Goal: Task Accomplishment & Management: Manage account settings

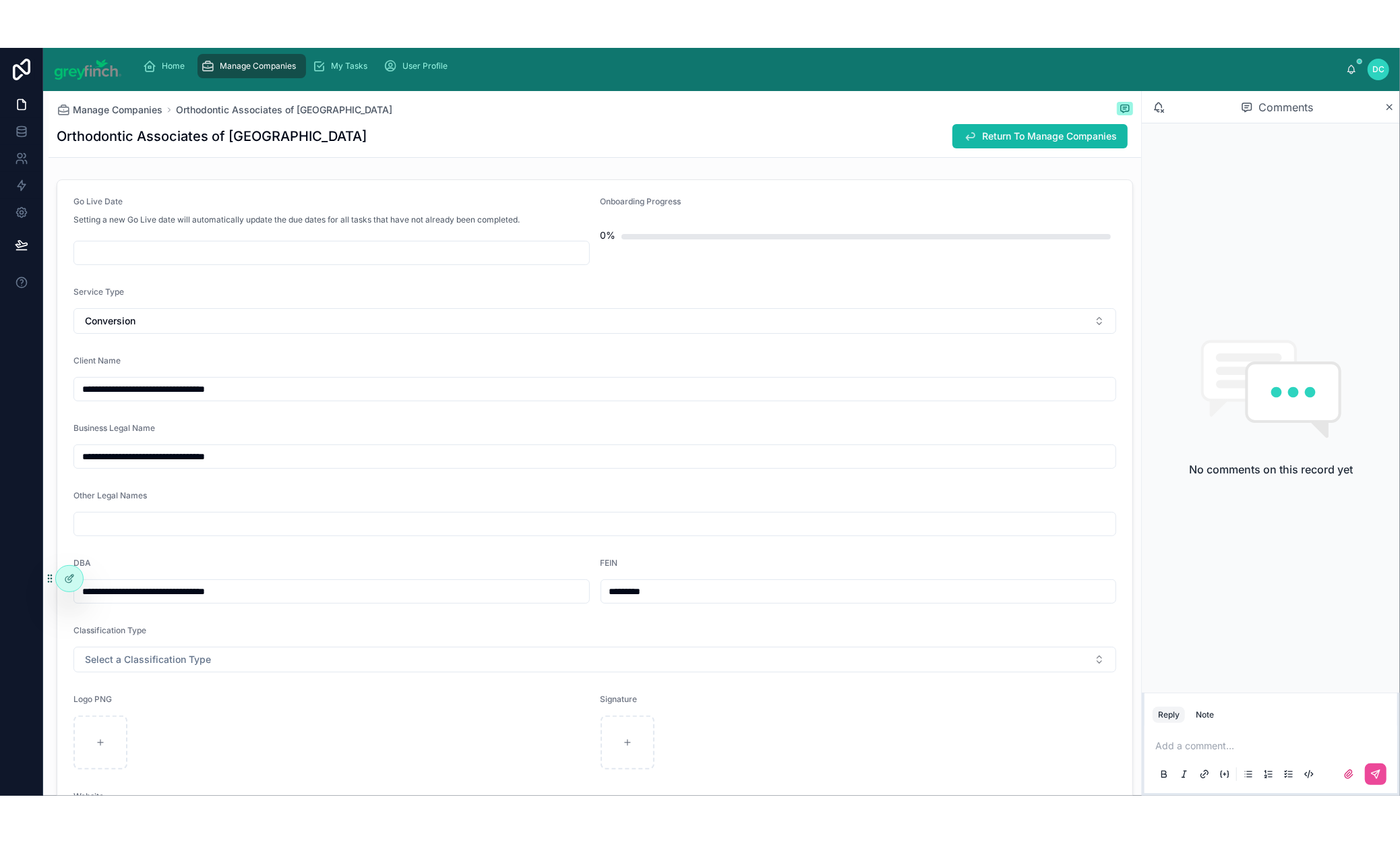
scroll to position [93, 0]
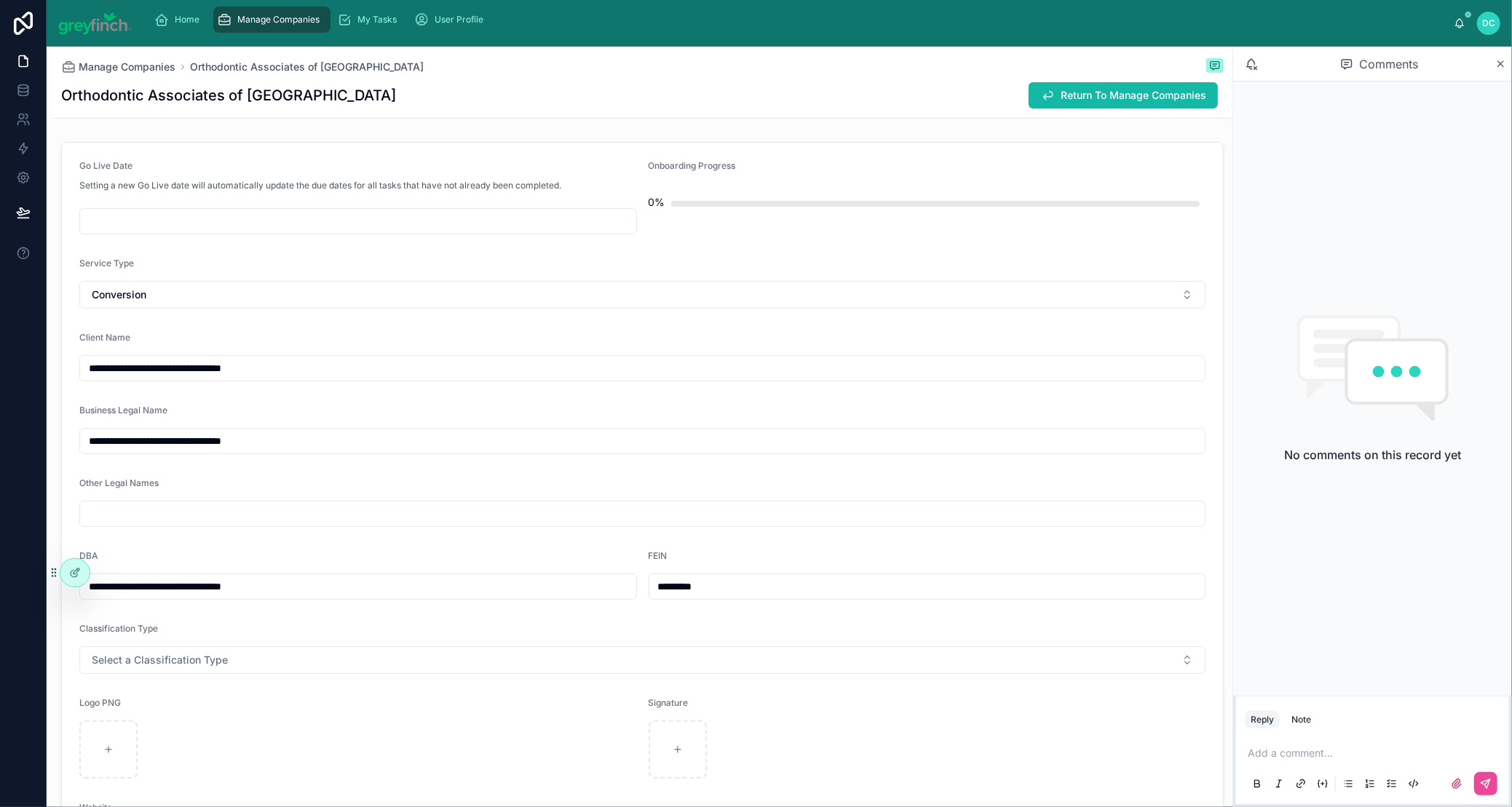
click at [320, 26] on span "Manage Companies" at bounding box center [279, 20] width 83 height 11
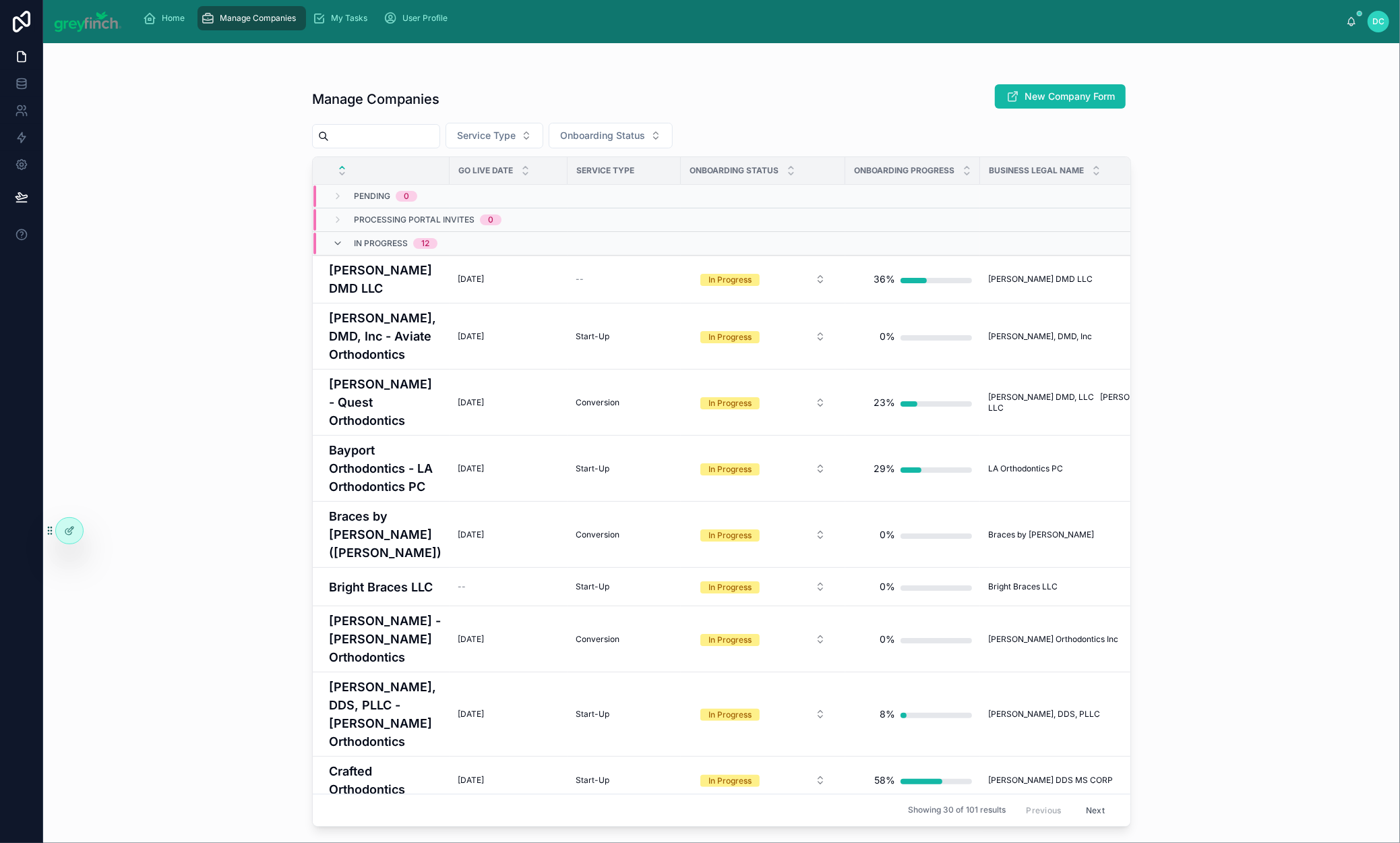
click at [439, 145] on input "text" at bounding box center [385, 136] width 111 height 18
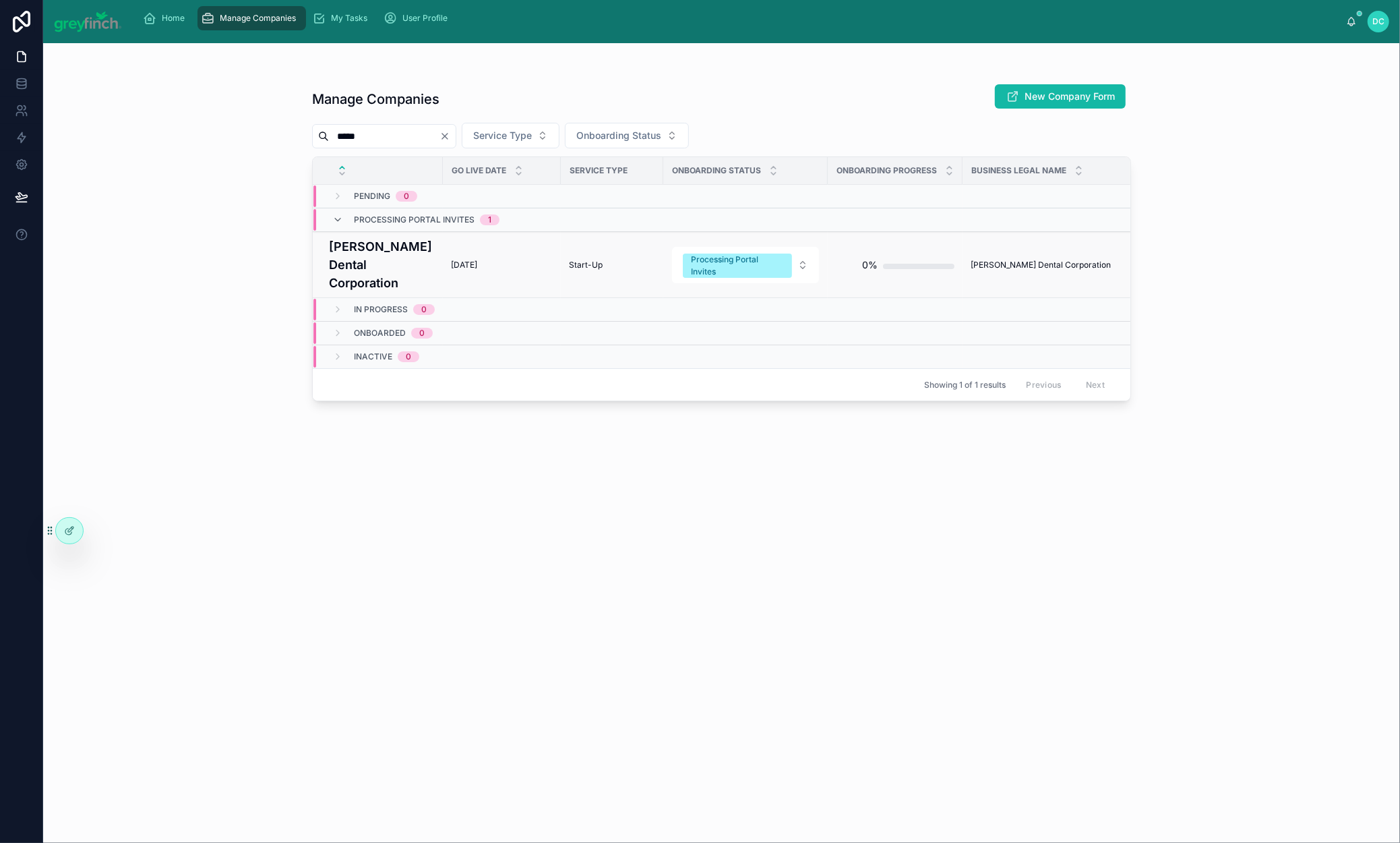
type input "*****"
click at [375, 292] on h4 "[PERSON_NAME] Dental Corporation" at bounding box center [382, 265] width 106 height 55
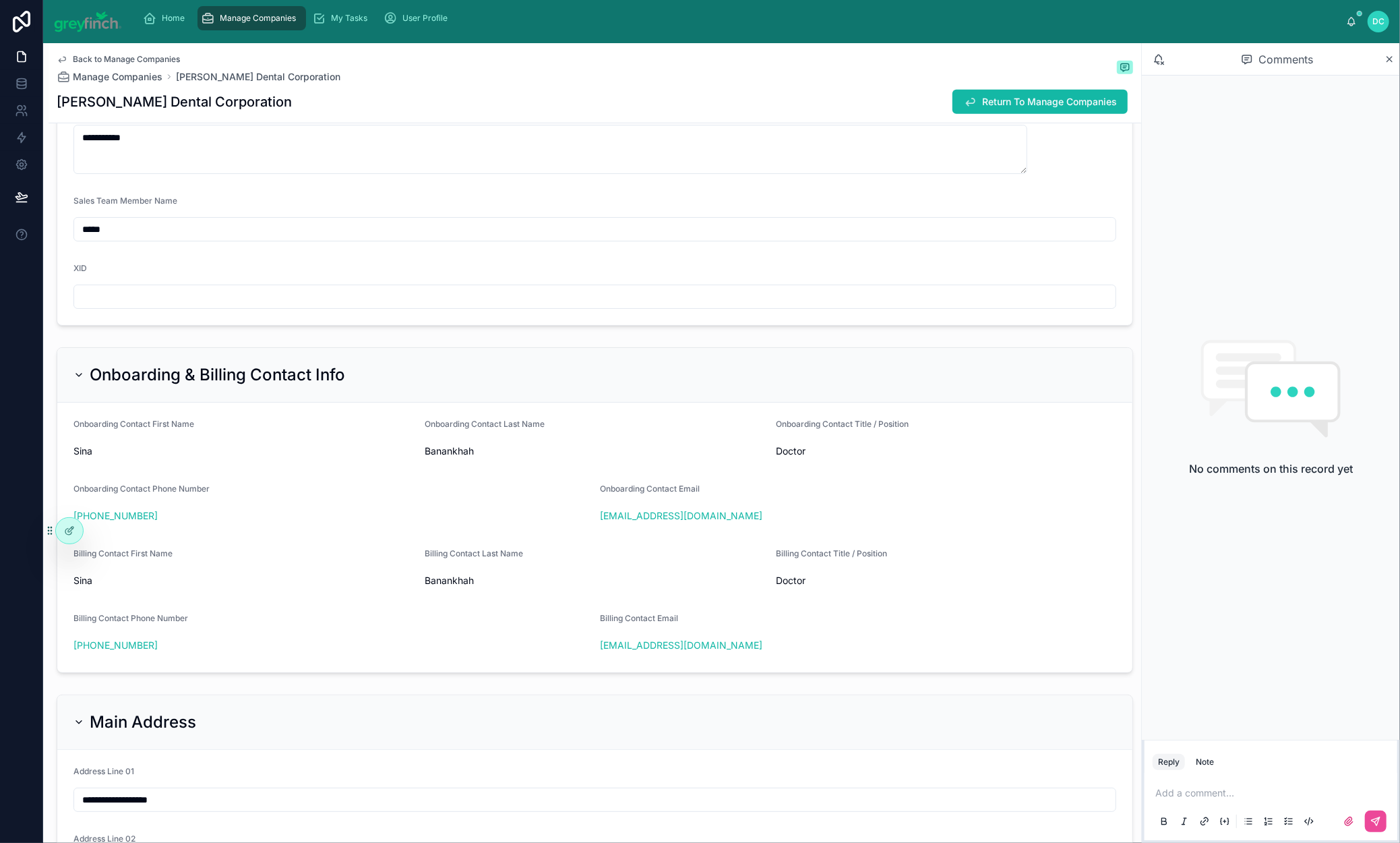
scroll to position [802, 0]
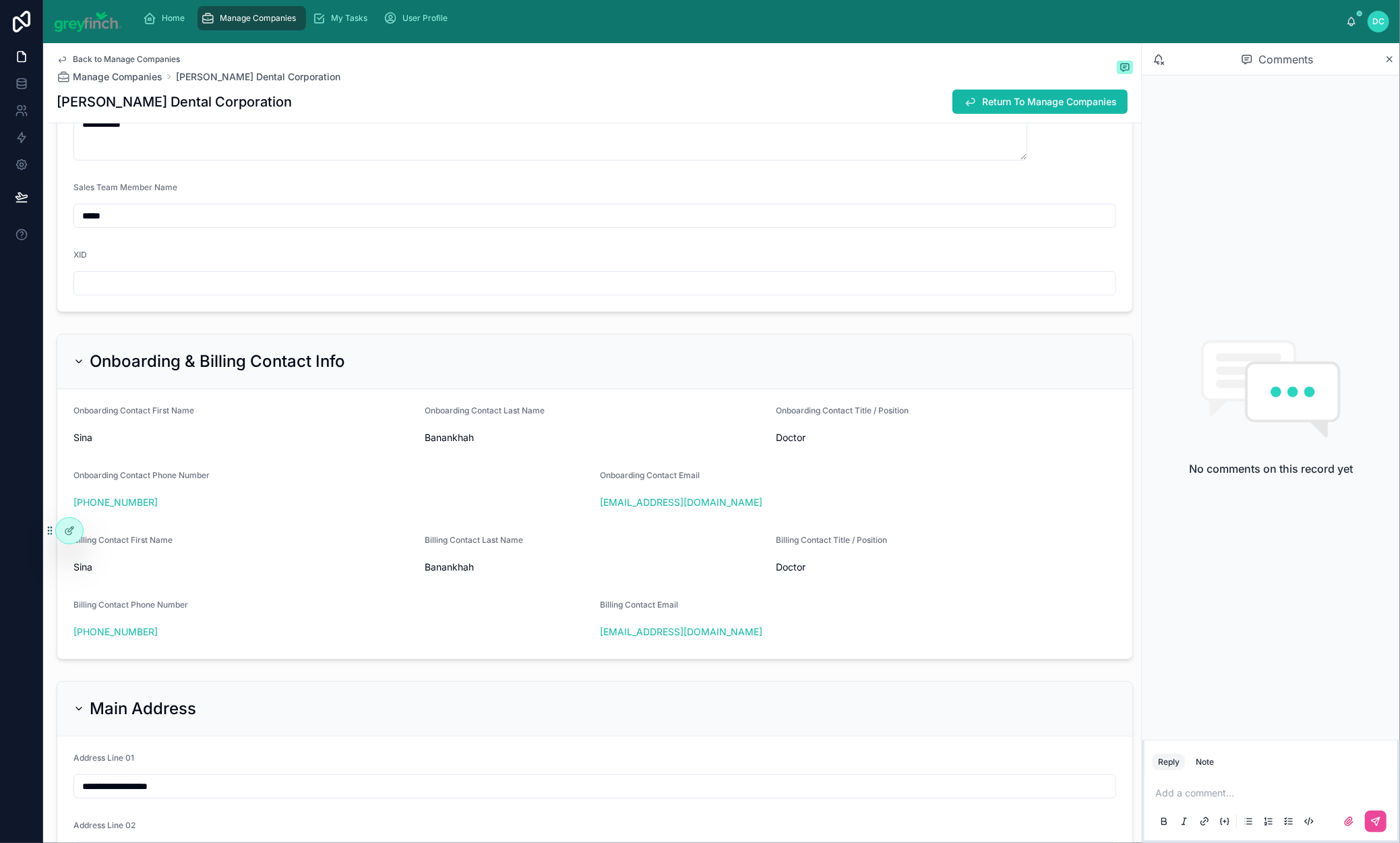
click at [166, 292] on input "text" at bounding box center [594, 283] width 1042 height 18
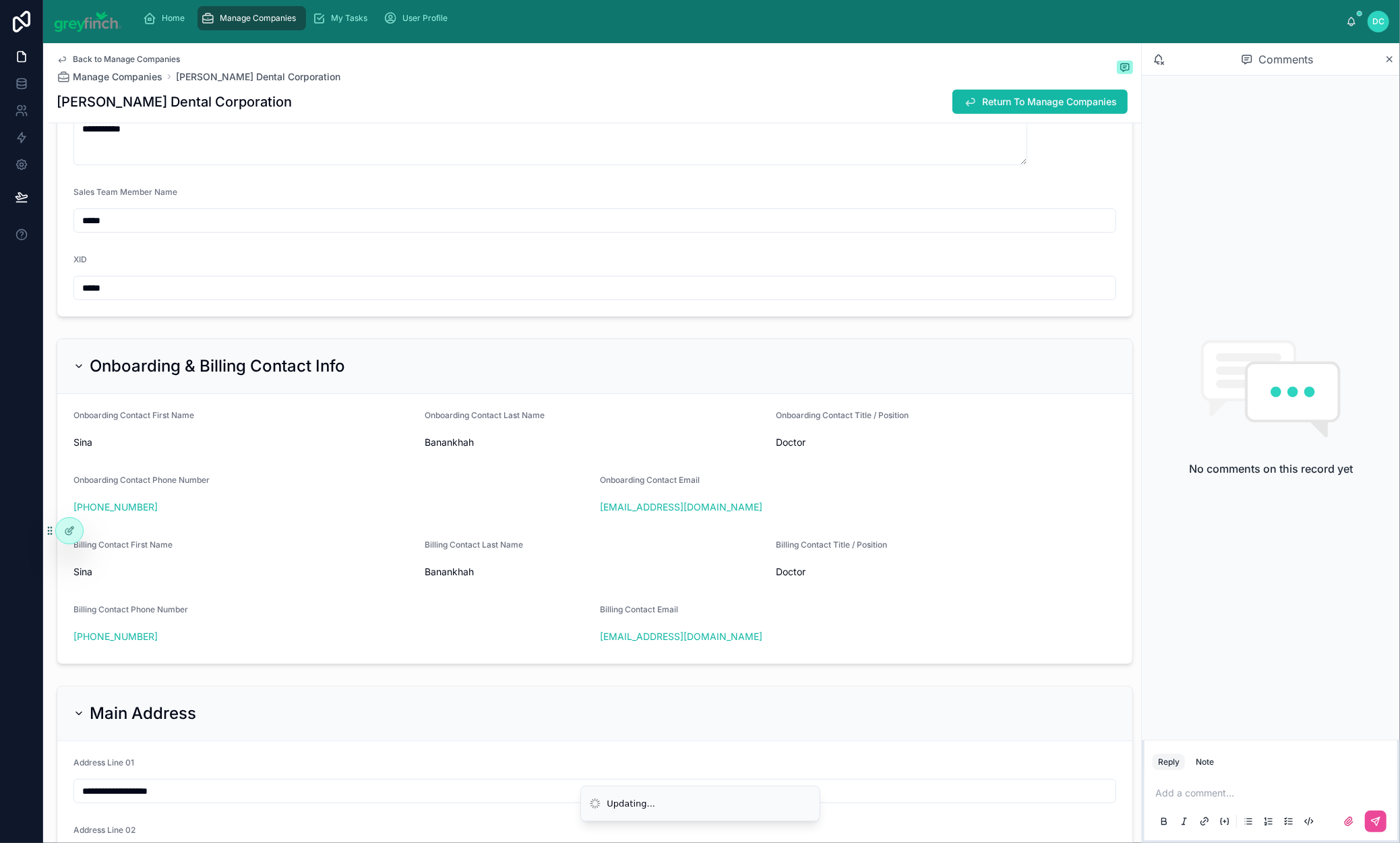
type input "*****"
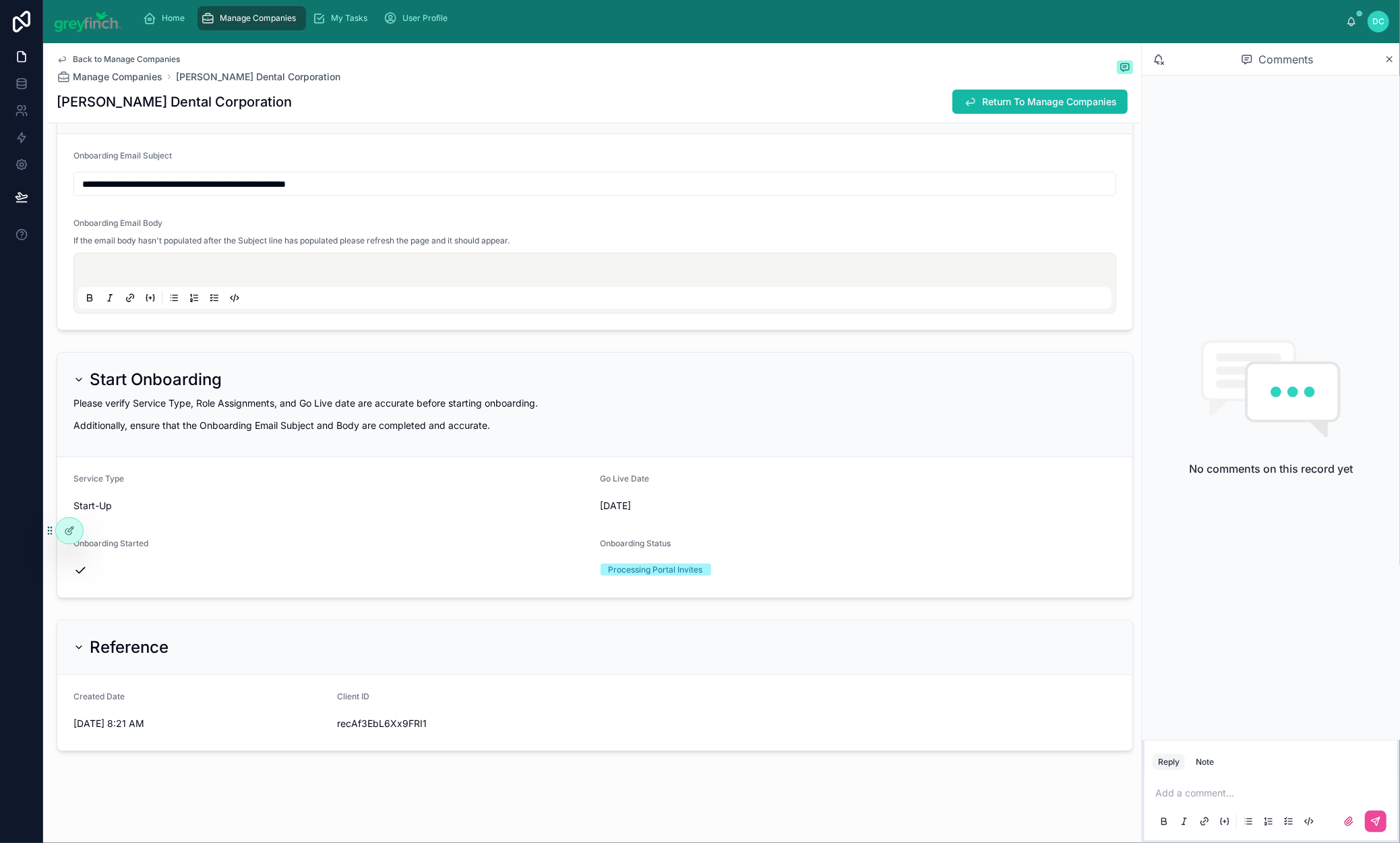
scroll to position [2655, 0]
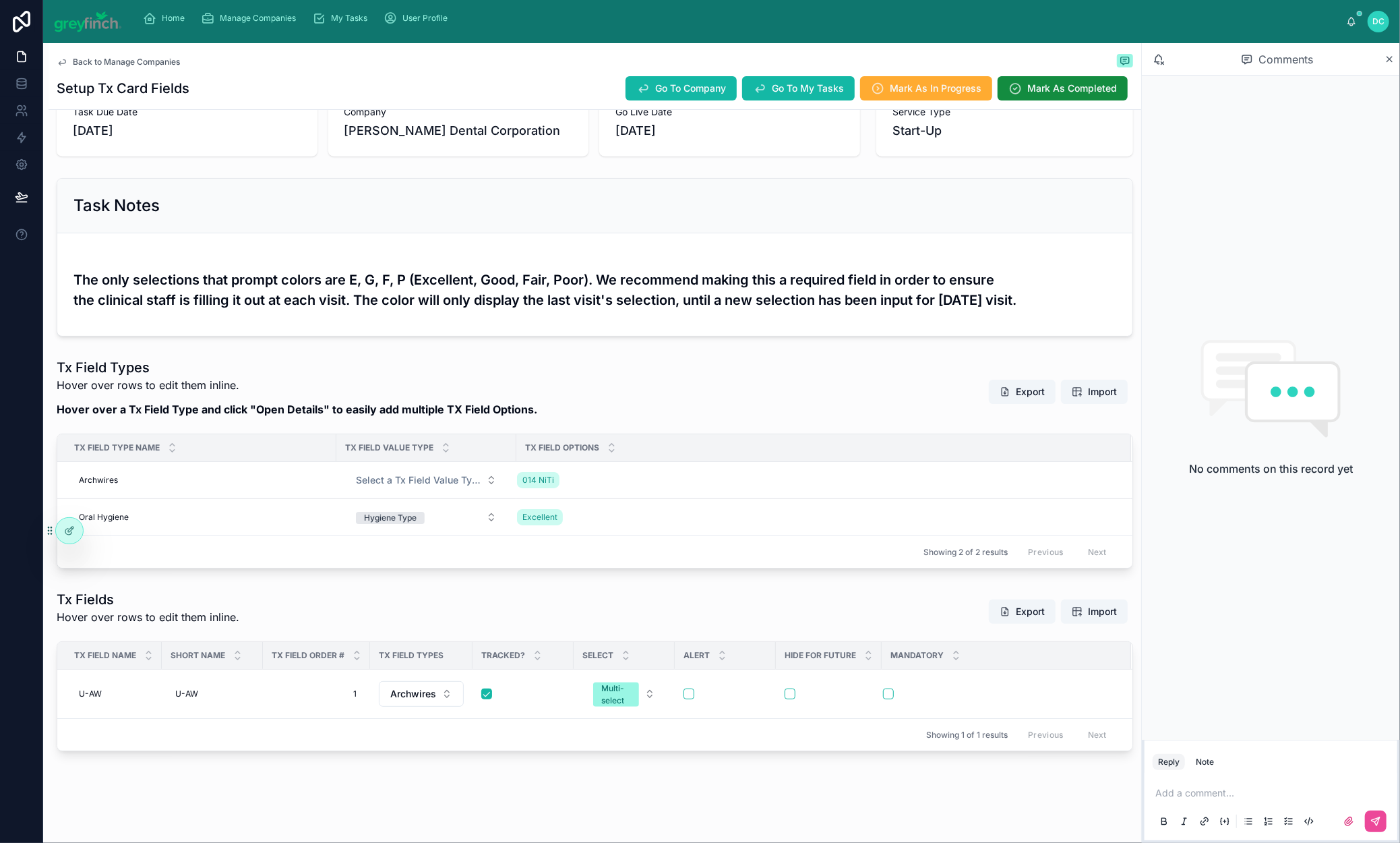
scroll to position [348, 0]
click at [1057, 494] on span "Delete This Row" at bounding box center [1088, 499] width 62 height 11
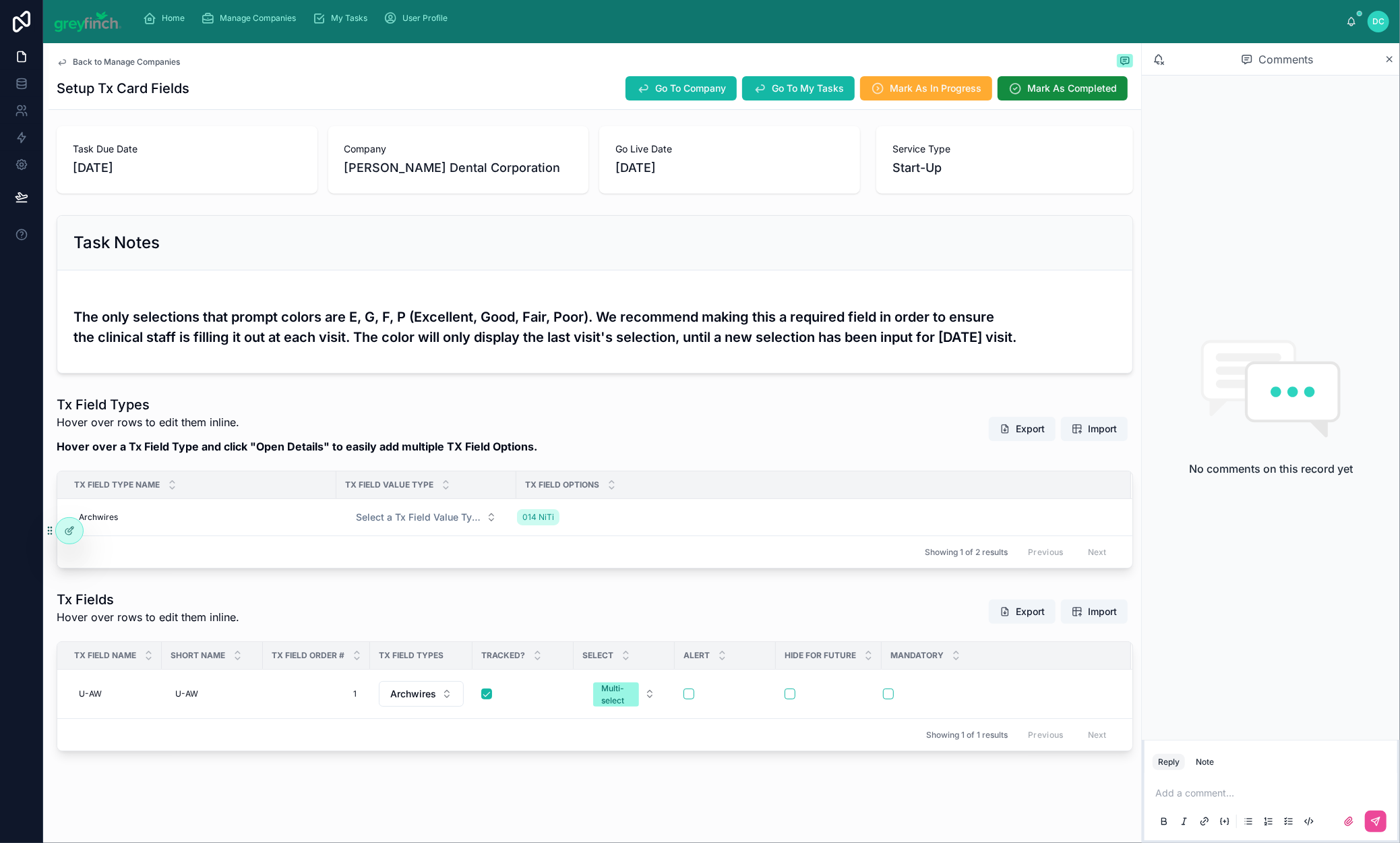
scroll to position [302, 0]
click at [885, 494] on span "Open Details" at bounding box center [909, 499] width 48 height 11
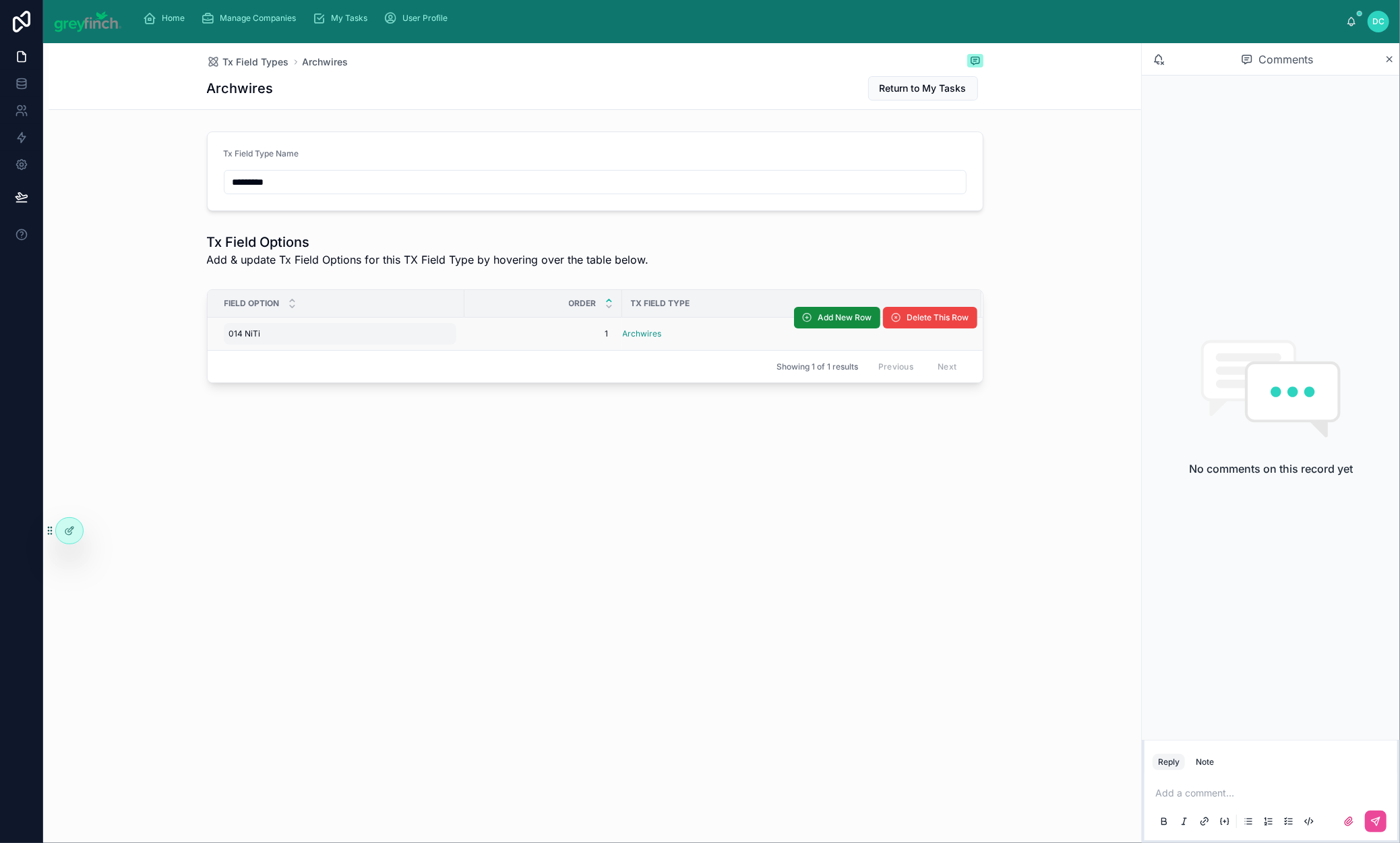
click at [224, 344] on div "014 NiTi 014 NiTi" at bounding box center [340, 334] width 232 height 22
type input "*"
click at [263, 433] on icon "button" at bounding box center [257, 429] width 11 height 11
type input "********"
click at [481, 339] on span "1" at bounding box center [543, 334] width 131 height 11
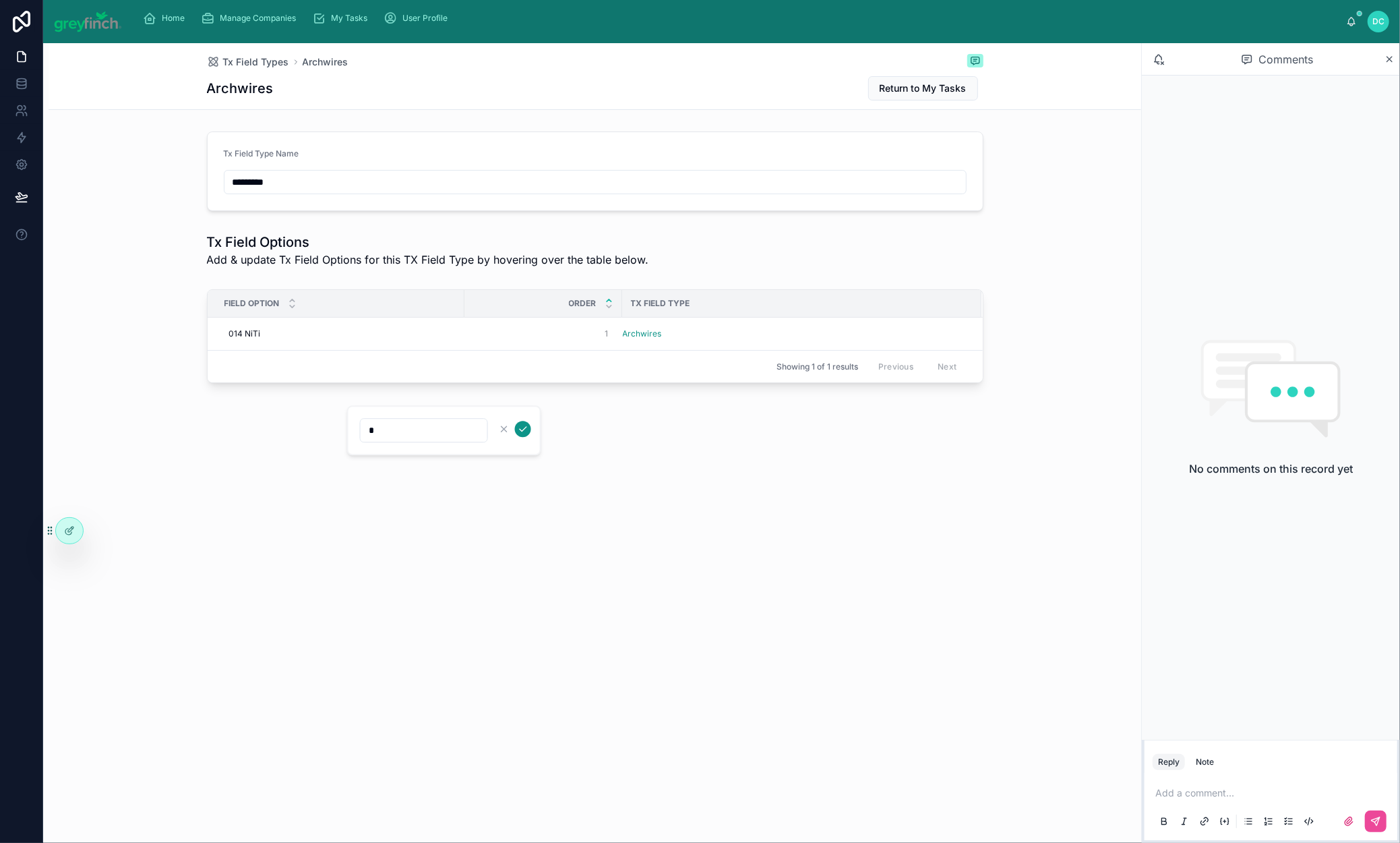
type input "*"
click at [528, 434] on icon "submit" at bounding box center [523, 429] width 11 height 11
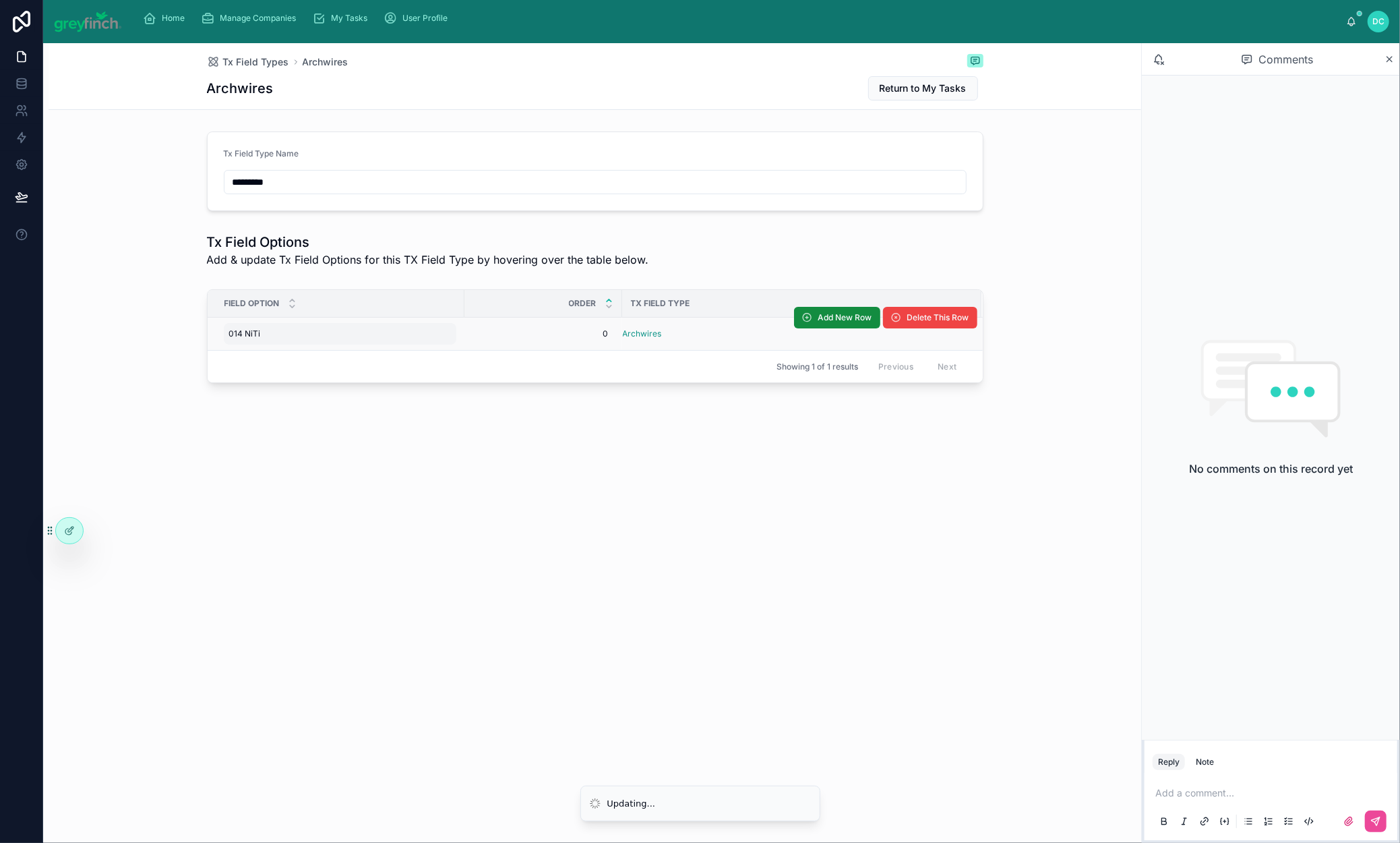
click at [224, 344] on div "014 NiTi 014 NiTi" at bounding box center [340, 334] width 232 height 22
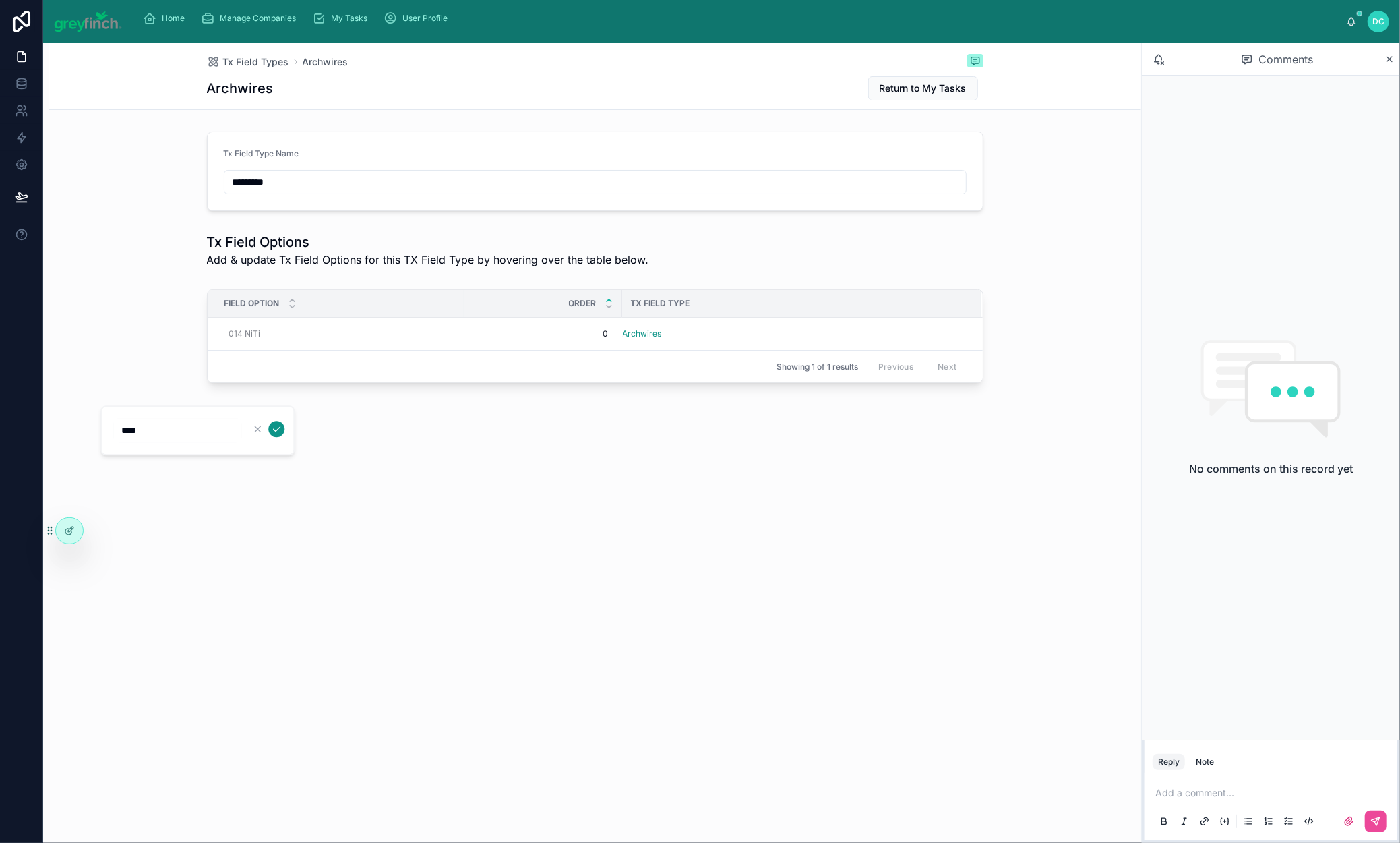
type input "***"
click at [254, 344] on div "014 NiTi 014 NiTi" at bounding box center [340, 334] width 232 height 22
type input "*"
click at [318, 351] on td "014 NiTi 014 NiTi" at bounding box center [336, 335] width 257 height 33
click at [224, 344] on div "014 NiTi 014 NiTi" at bounding box center [340, 334] width 232 height 22
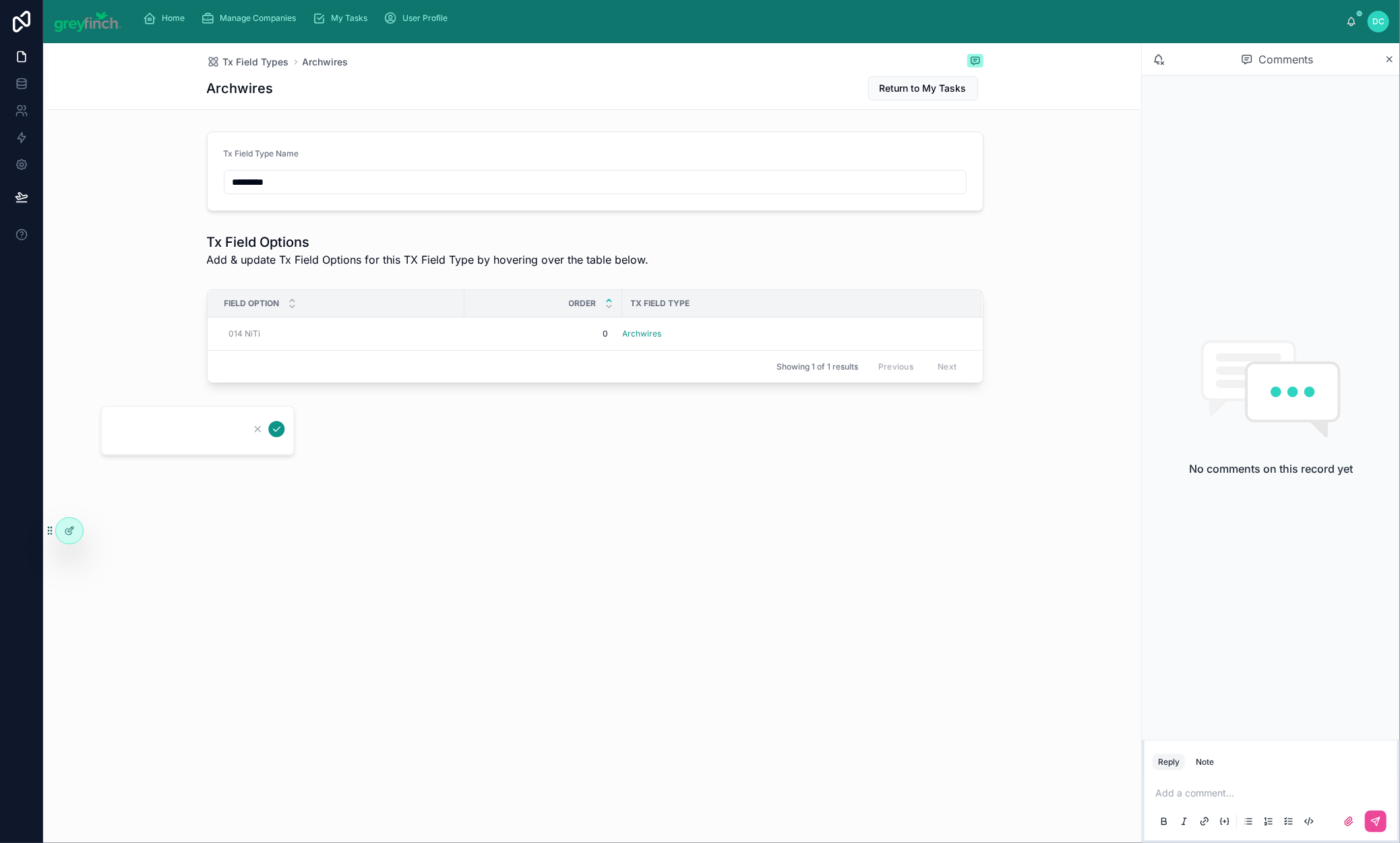
click at [282, 434] on icon "submit" at bounding box center [276, 429] width 11 height 11
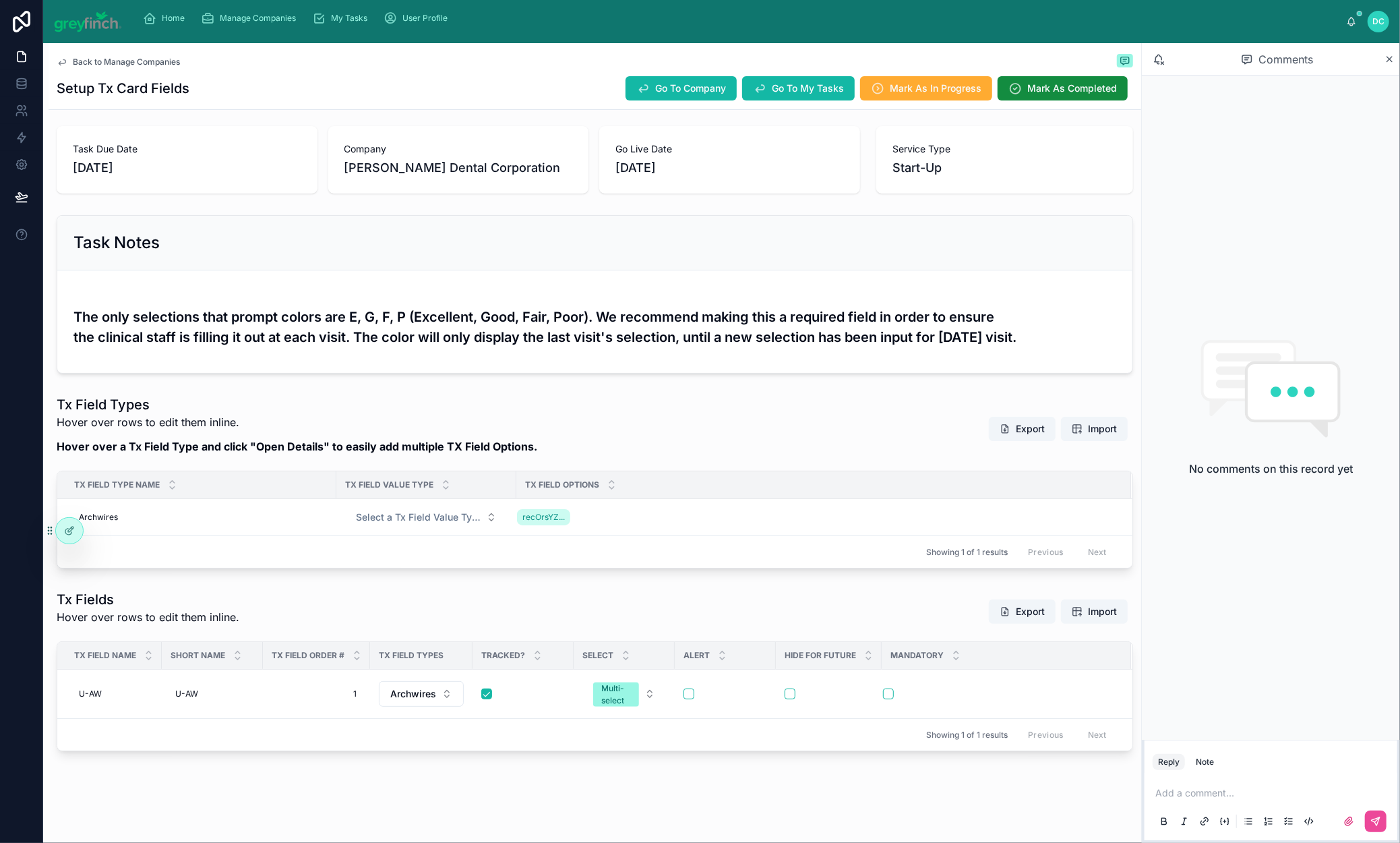
scroll to position [302, 0]
click at [190, 507] on div "Archwires Archwires" at bounding box center [200, 517] width 254 height 22
click at [197, 467] on input "*********" at bounding box center [165, 462] width 128 height 18
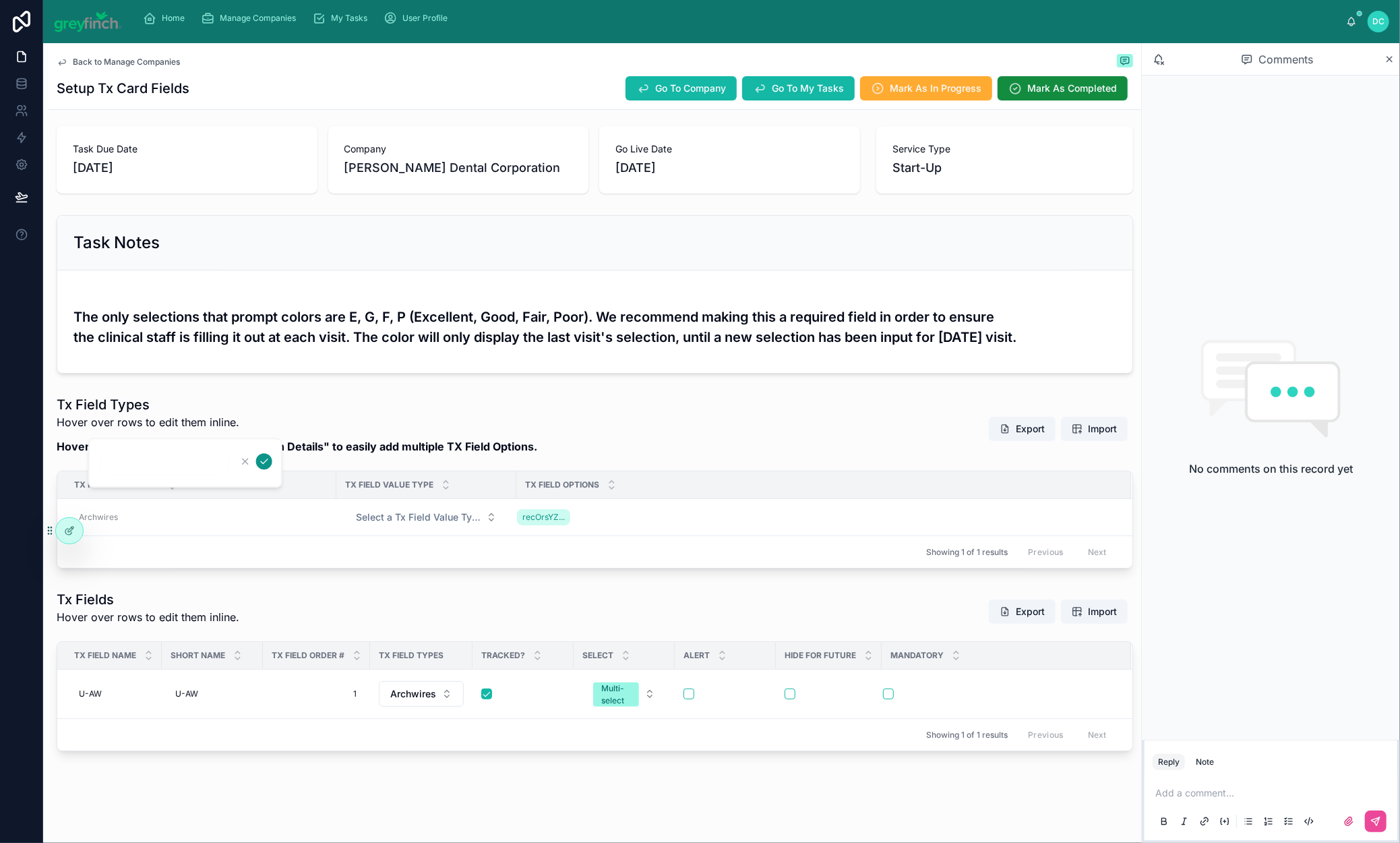
click at [269, 467] on icon "submit" at bounding box center [264, 462] width 11 height 11
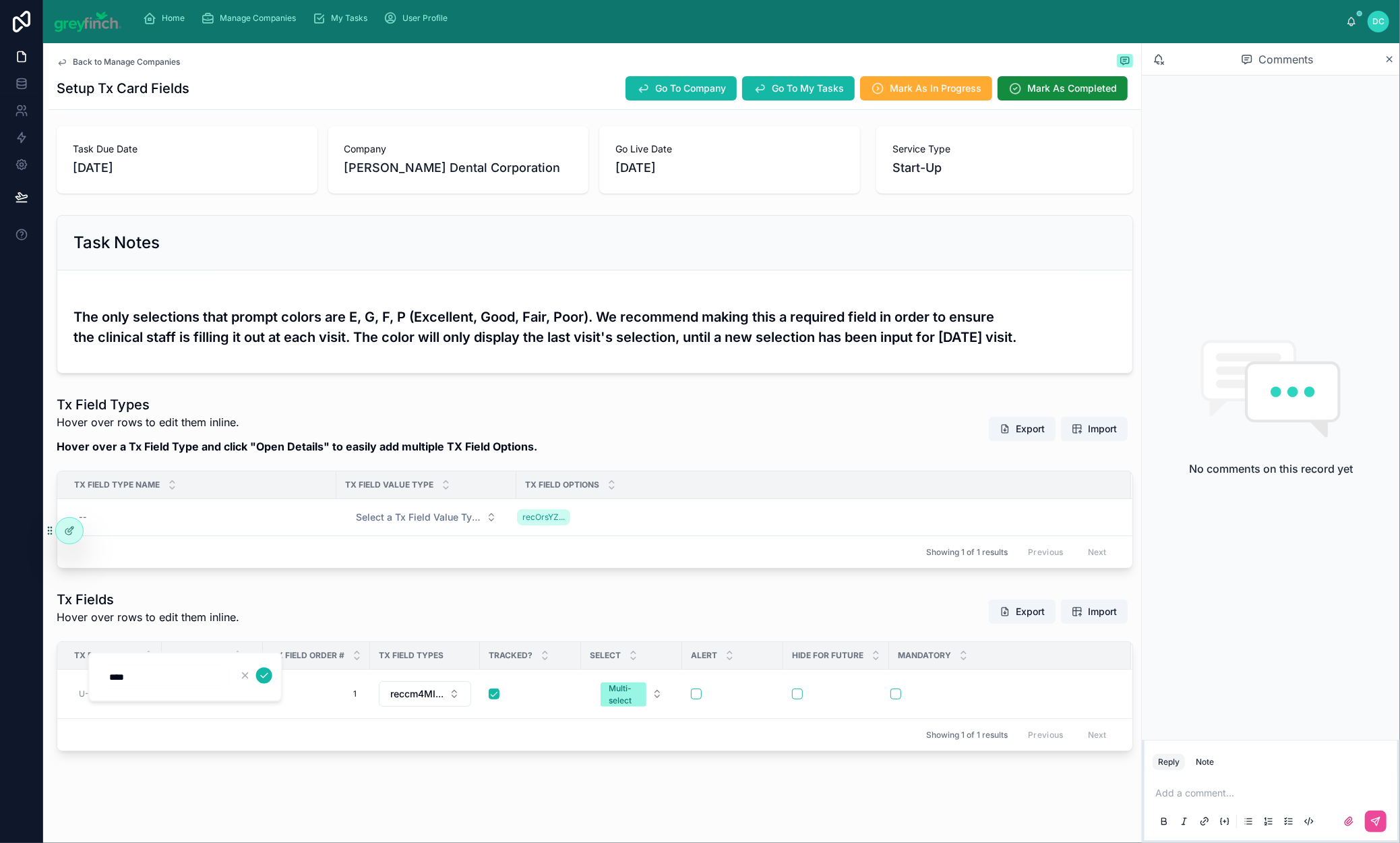
click at [184, 684] on input "****" at bounding box center [165, 677] width 128 height 18
click at [272, 679] on button "submit" at bounding box center [264, 676] width 16 height 16
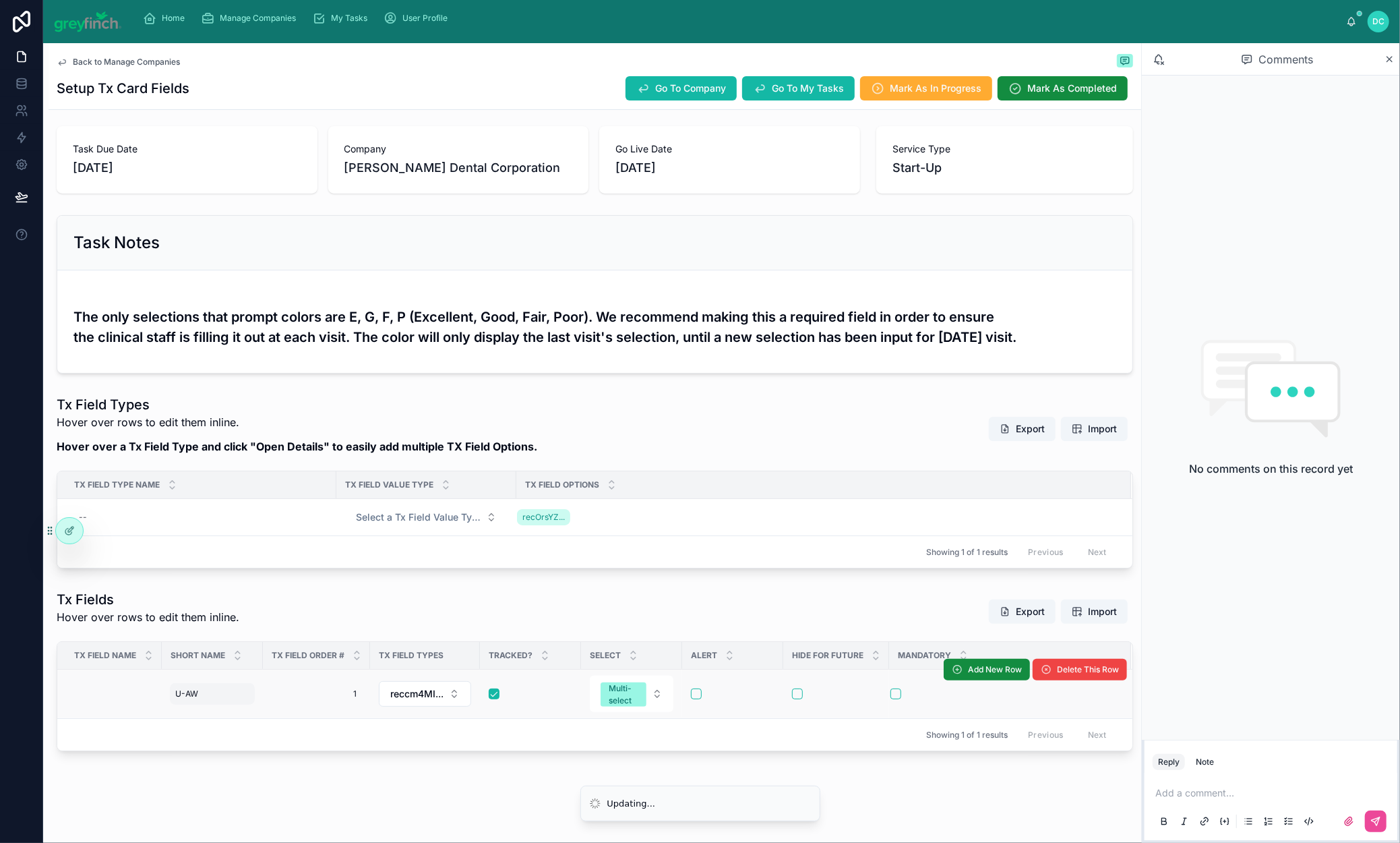
click at [254, 684] on div "U-AW U-AW" at bounding box center [212, 694] width 85 height 22
click at [253, 684] on div "U-AW U-AW" at bounding box center [212, 694] width 85 height 22
click at [253, 660] on div "****" at bounding box center [303, 677] width 195 height 50
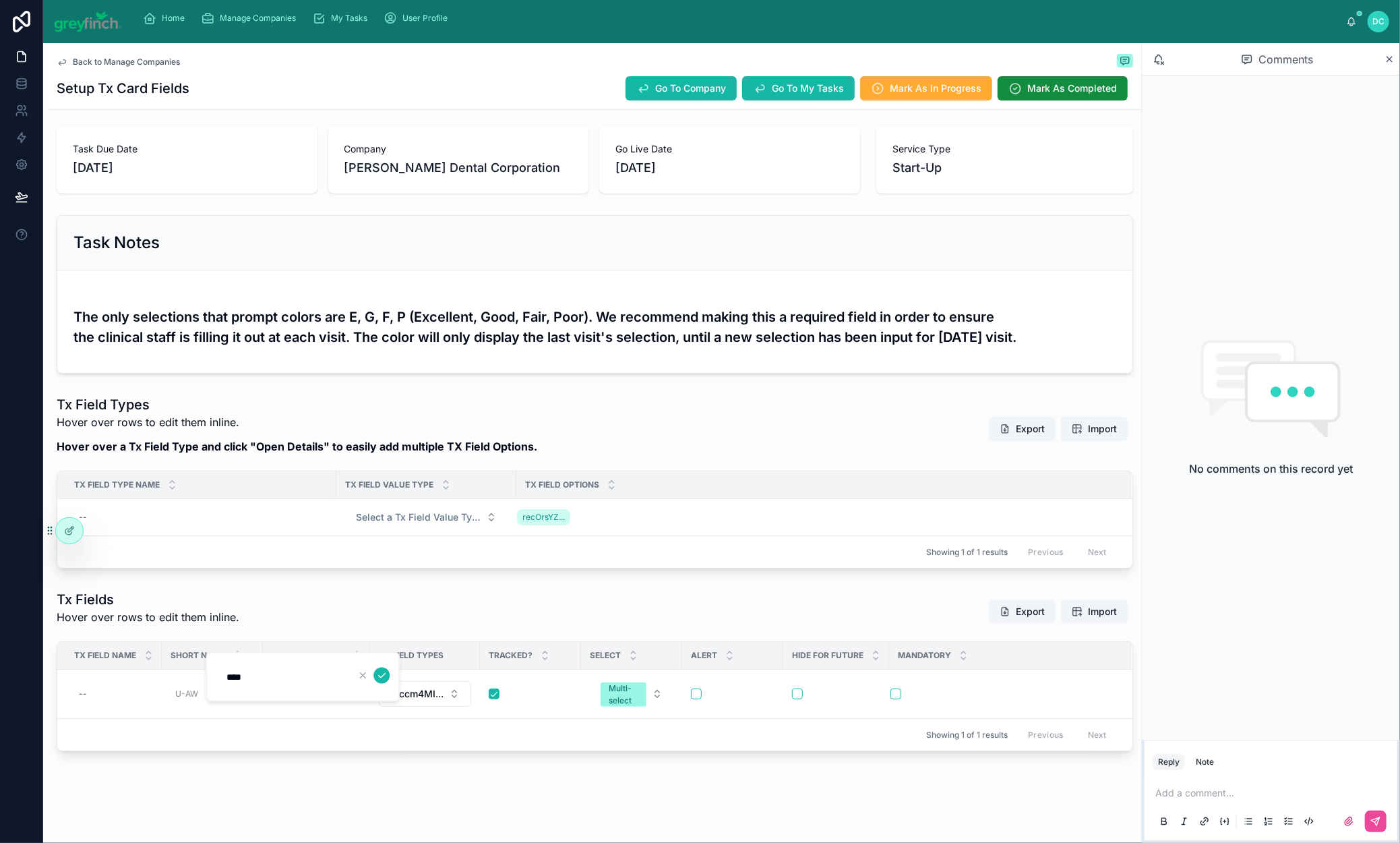
click at [275, 681] on input "****" at bounding box center [282, 677] width 128 height 18
click at [387, 681] on icon "submit" at bounding box center [381, 676] width 11 height 11
click at [357, 689] on span "1" at bounding box center [316, 694] width 80 height 11
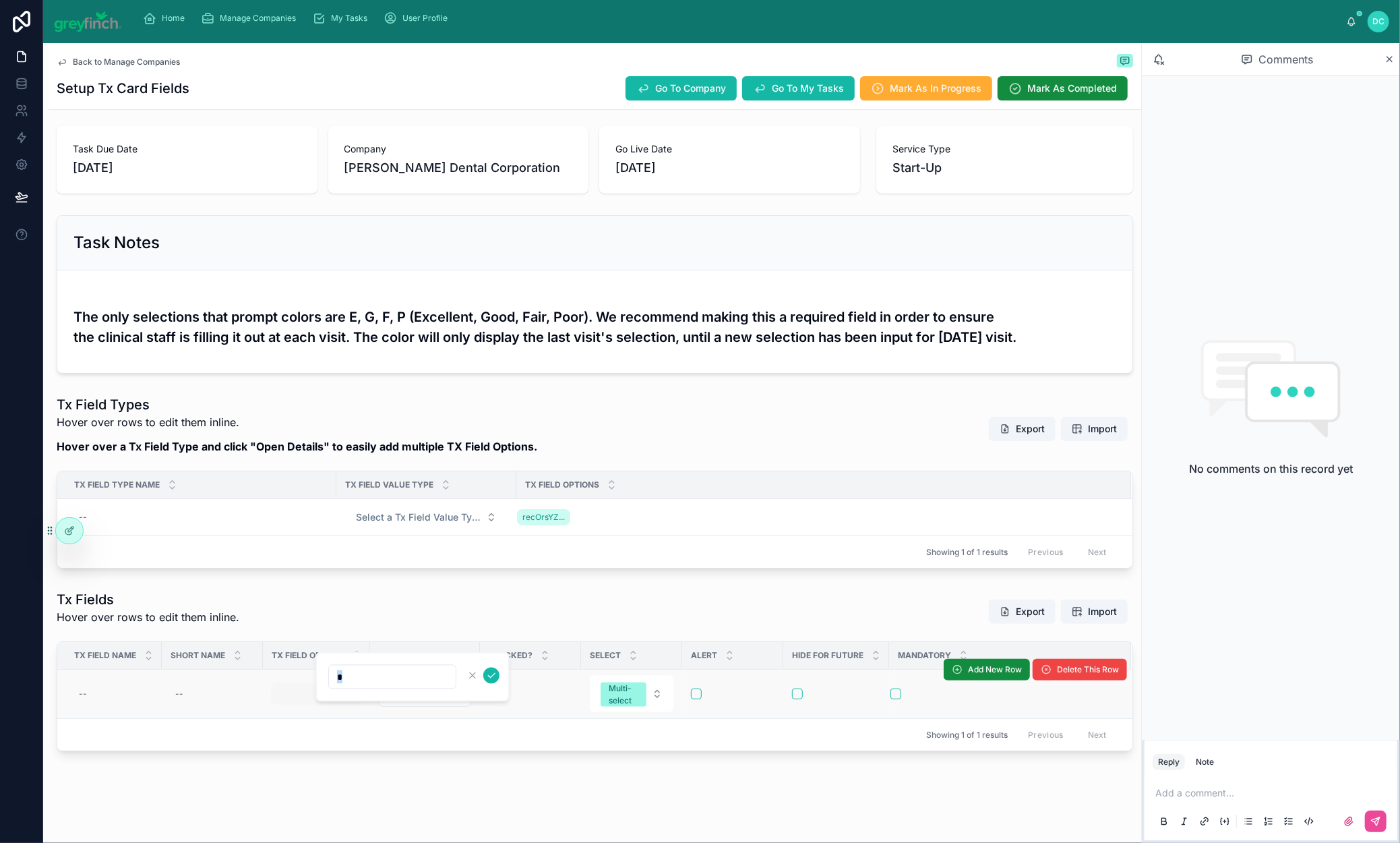
click at [422, 663] on div "*" at bounding box center [412, 677] width 195 height 50
drag, startPoint x: 424, startPoint y: 684, endPoint x: 413, endPoint y: 685, distance: 11.0
click at [424, 684] on input "*" at bounding box center [393, 677] width 127 height 18
type input "*"
click at [499, 682] on button "submit" at bounding box center [491, 676] width 16 height 16
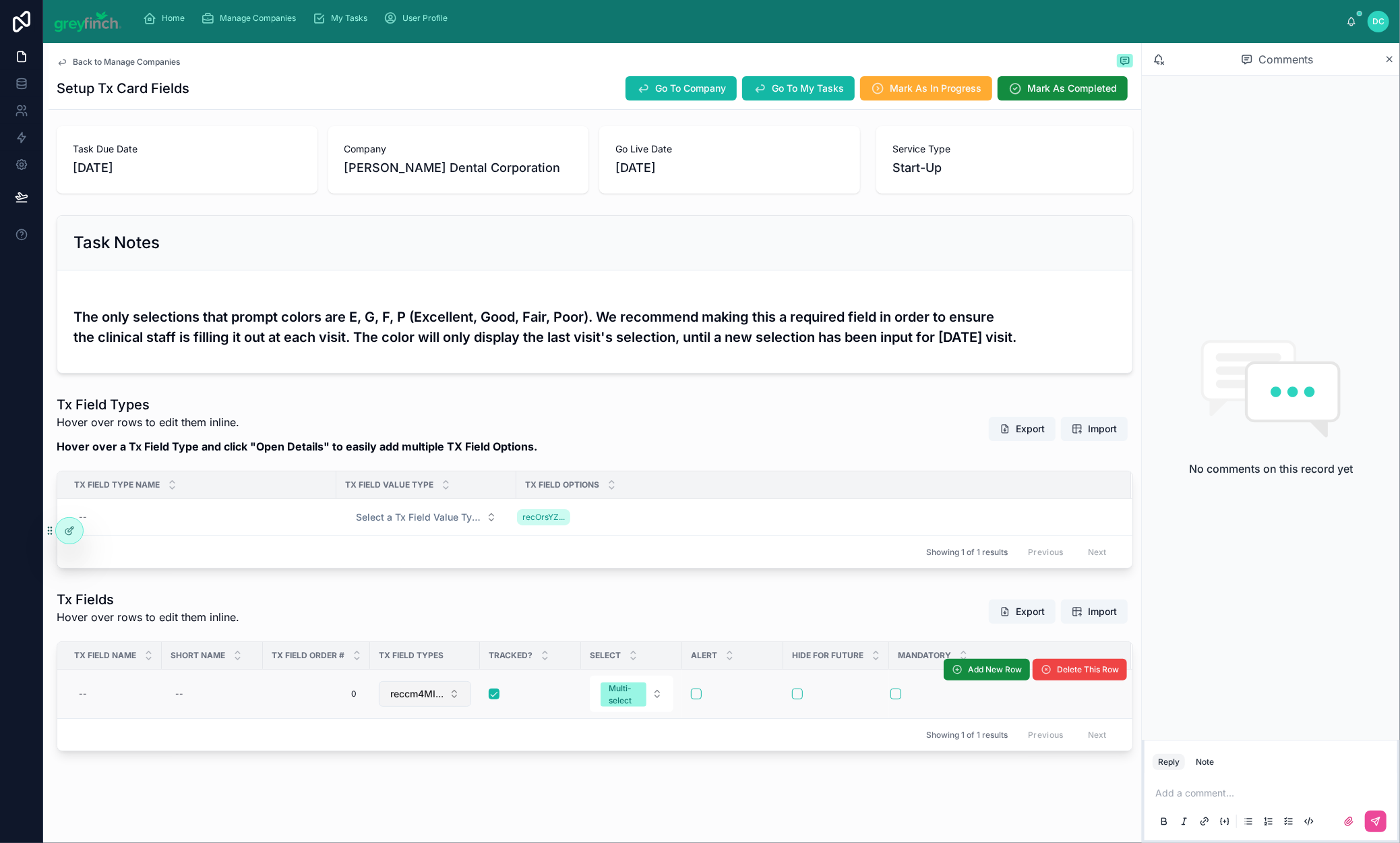
click at [471, 681] on button "reccm4MI..." at bounding box center [424, 693] width 92 height 26
click at [506, 590] on div "Tx Fields Hover over rows to edit them inline. Export Import" at bounding box center [594, 611] width 1077 height 43
click at [638, 683] on div "Multi-select" at bounding box center [623, 695] width 30 height 25
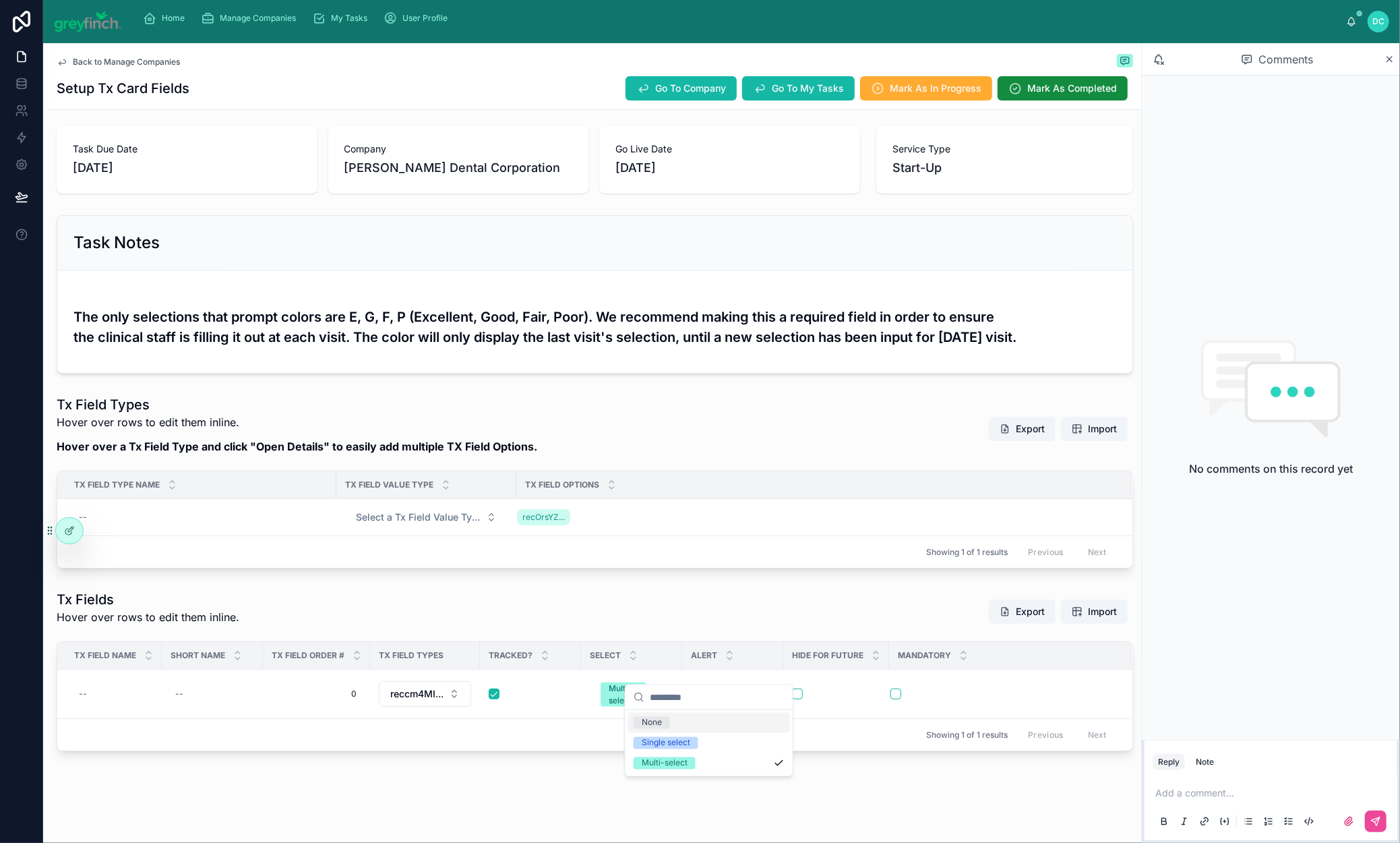
click at [689, 730] on div "None" at bounding box center [710, 722] width 162 height 20
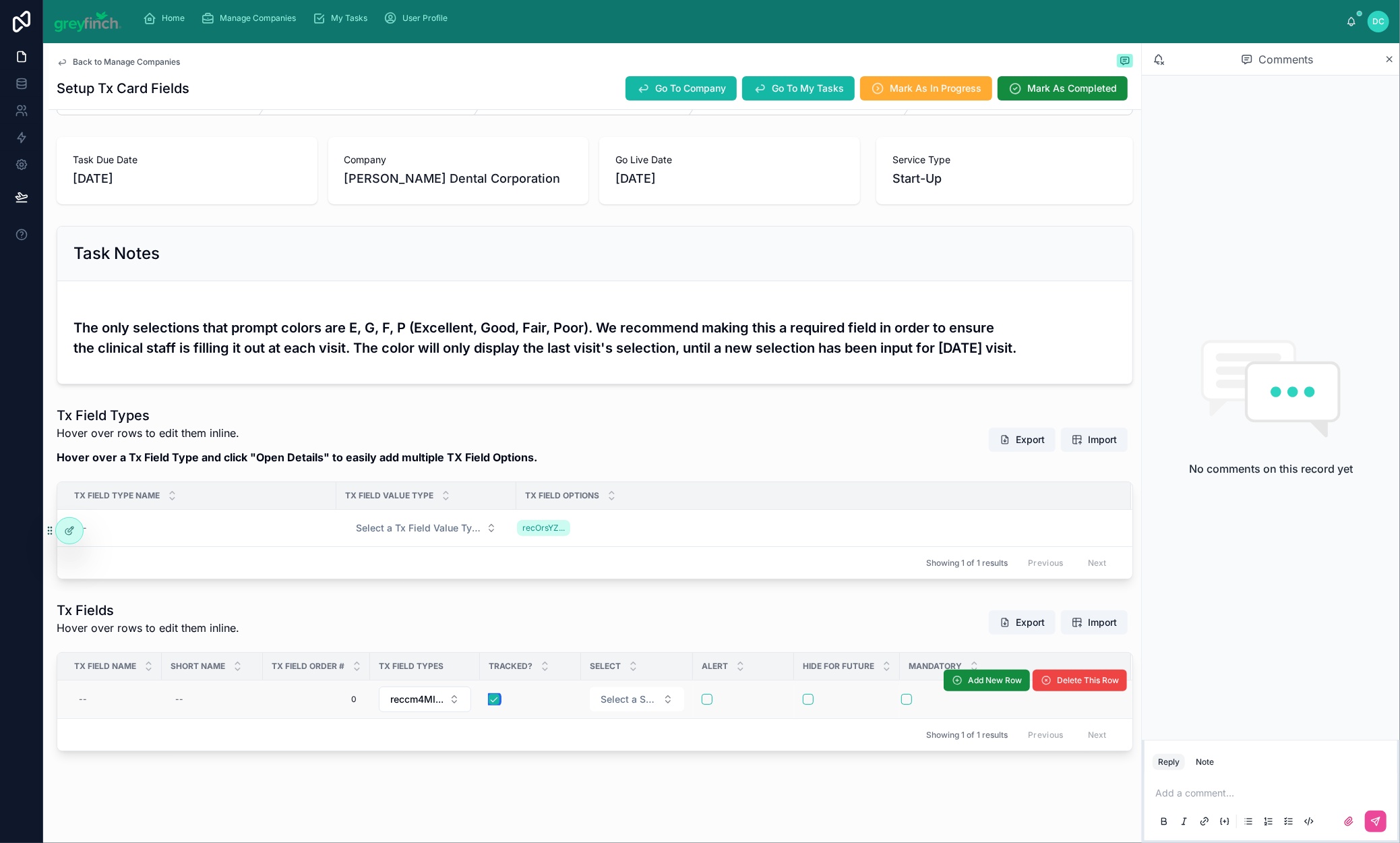
click at [499, 694] on button "button" at bounding box center [494, 699] width 11 height 11
click at [989, 427] on button "Export" at bounding box center [1022, 440] width 67 height 25
click at [989, 610] on button "Export" at bounding box center [1022, 623] width 67 height 25
click at [183, 694] on div "--" at bounding box center [179, 699] width 8 height 11
click at [120, 689] on div "--" at bounding box center [113, 699] width 80 height 22
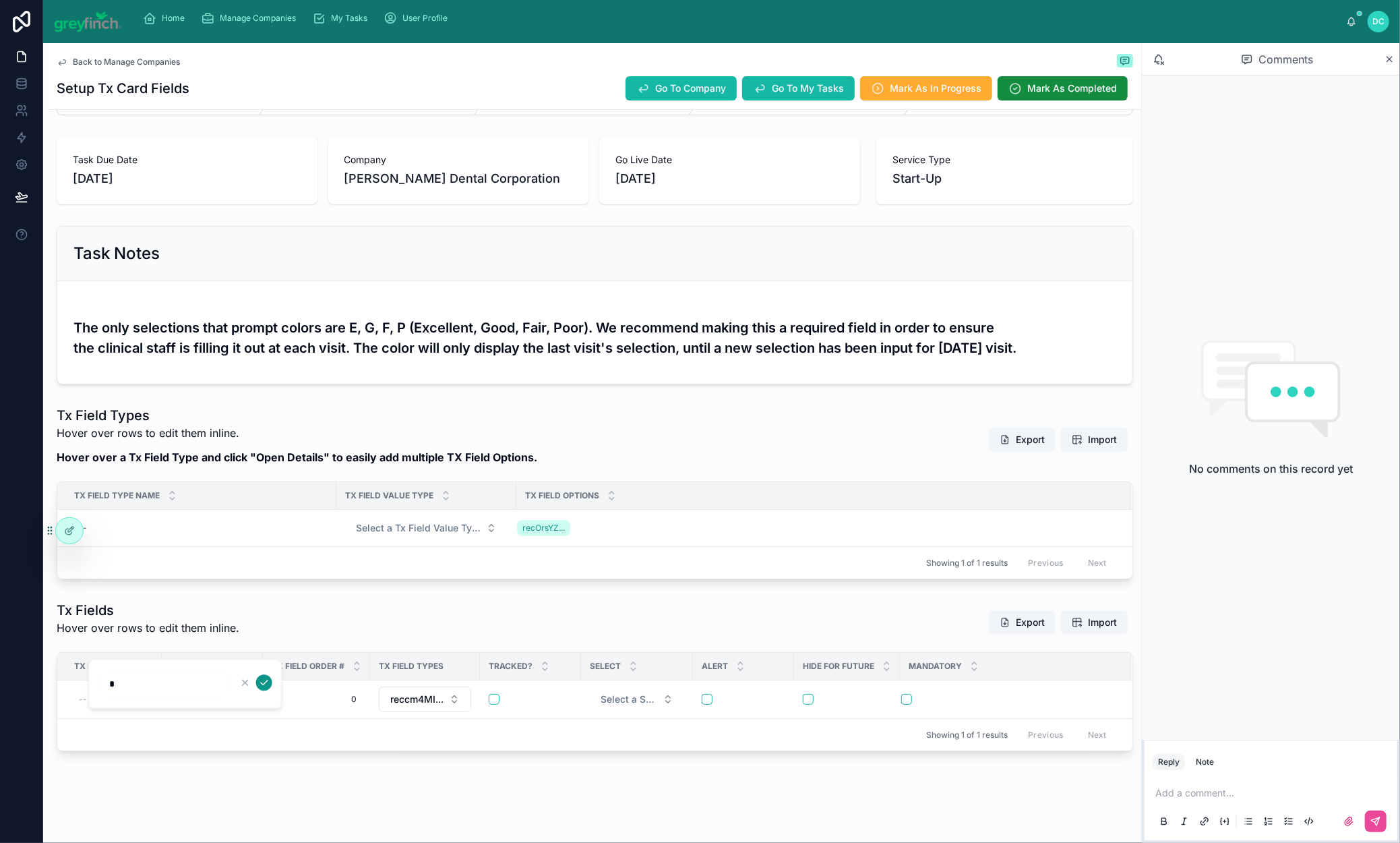
type input "*"
click at [269, 686] on icon "submit" at bounding box center [264, 683] width 11 height 11
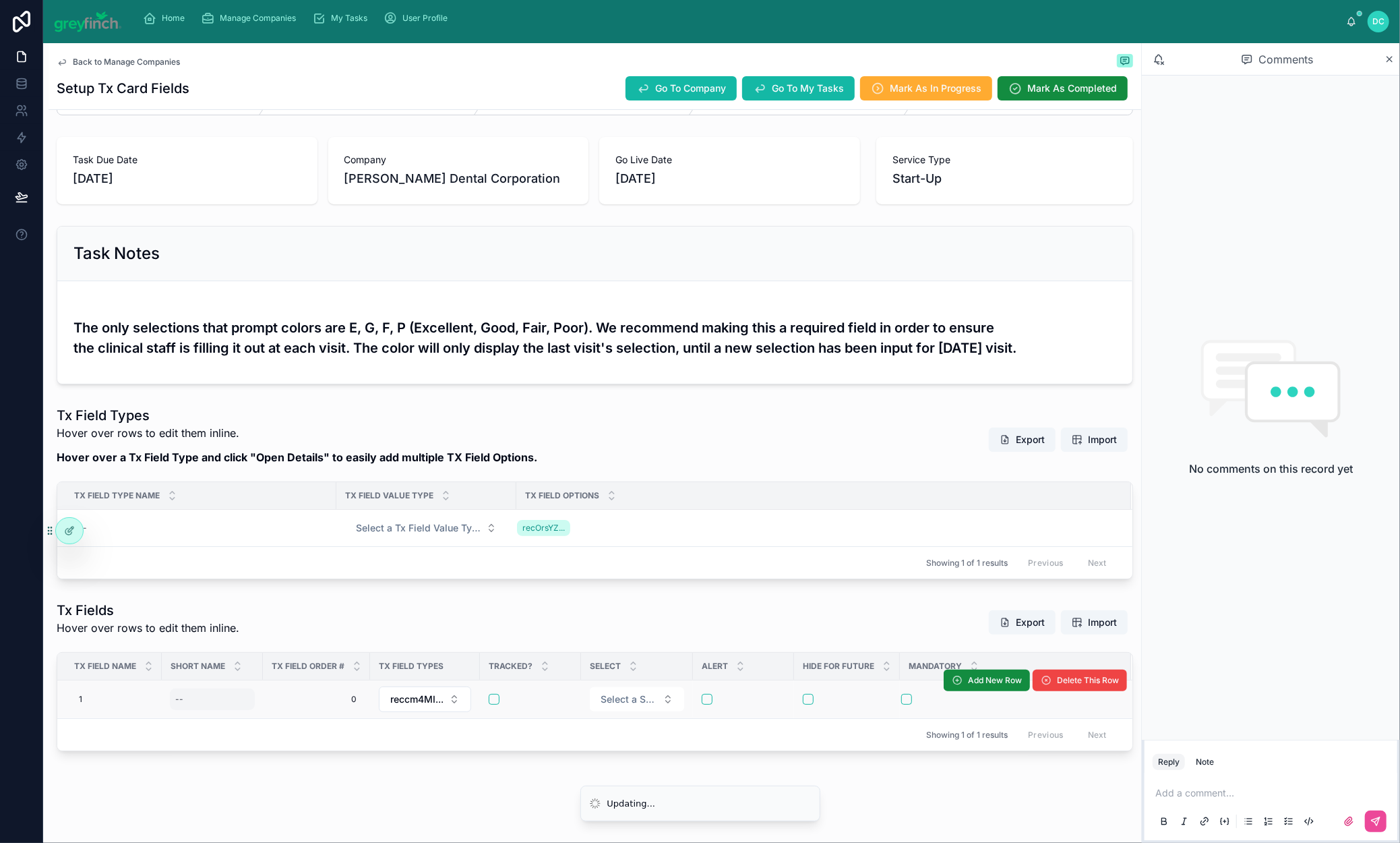
click at [242, 689] on div "--" at bounding box center [212, 699] width 85 height 22
type input "*"
click at [370, 684] on td "0 0" at bounding box center [317, 700] width 107 height 39
click at [254, 689] on div "--" at bounding box center [212, 699] width 85 height 22
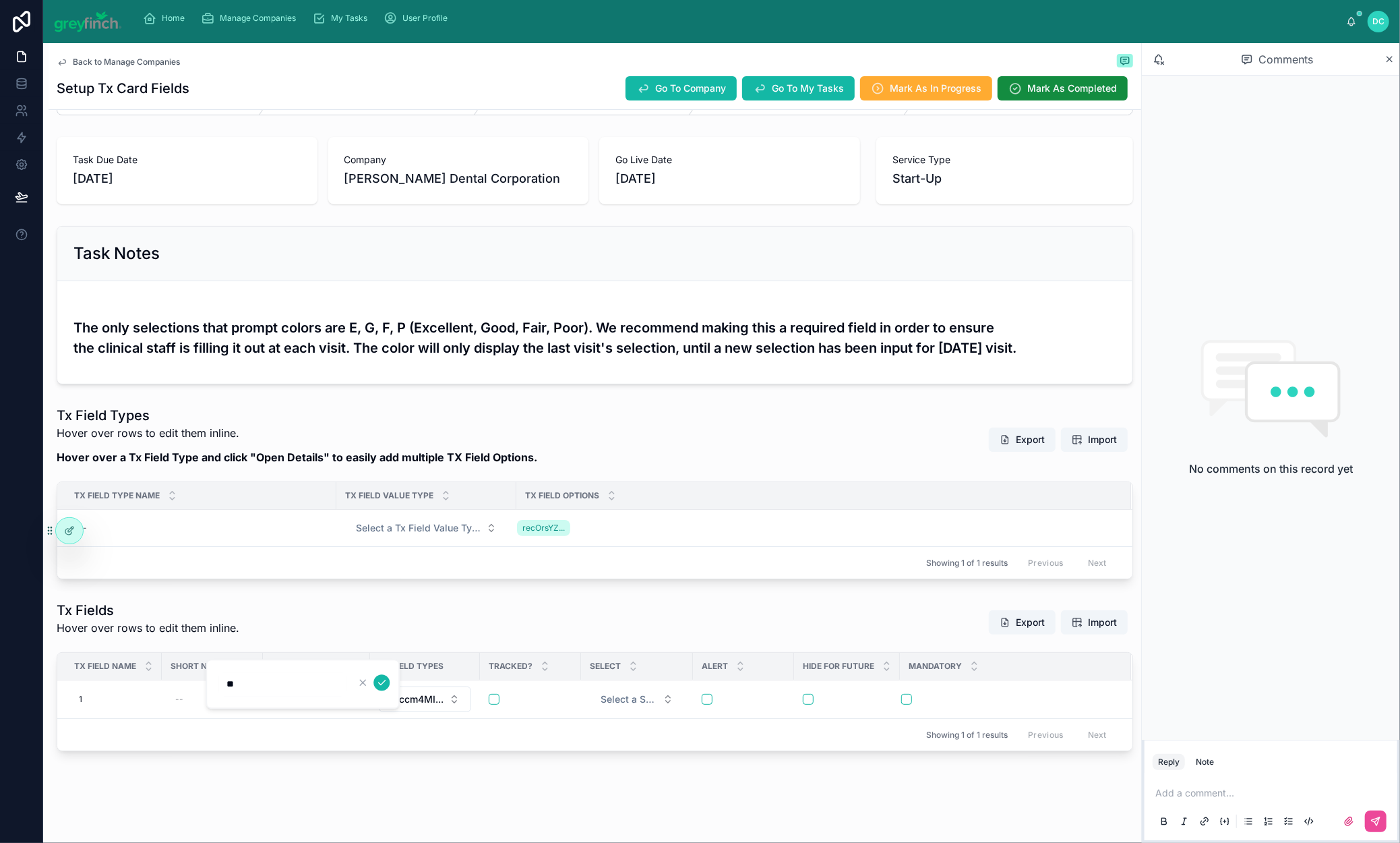
type input "*"
click at [387, 688] on icon "submit" at bounding box center [381, 683] width 11 height 11
click at [254, 689] on div "2 2" at bounding box center [212, 699] width 85 height 22
click at [390, 691] on button "submit" at bounding box center [381, 683] width 16 height 16
click at [134, 689] on div "1 1" at bounding box center [113, 699] width 80 height 22
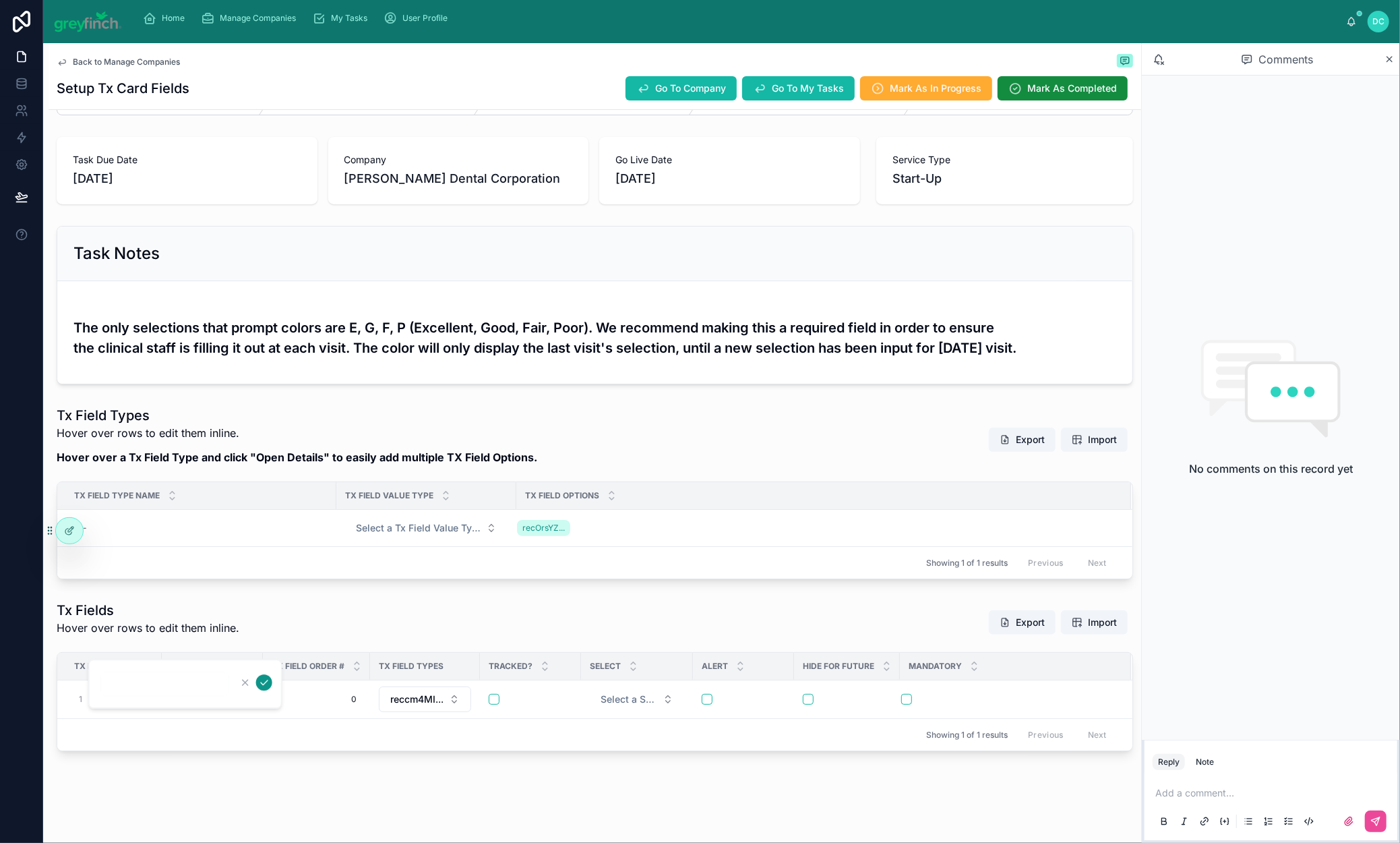
click at [269, 688] on icon "submit" at bounding box center [264, 683] width 11 height 11
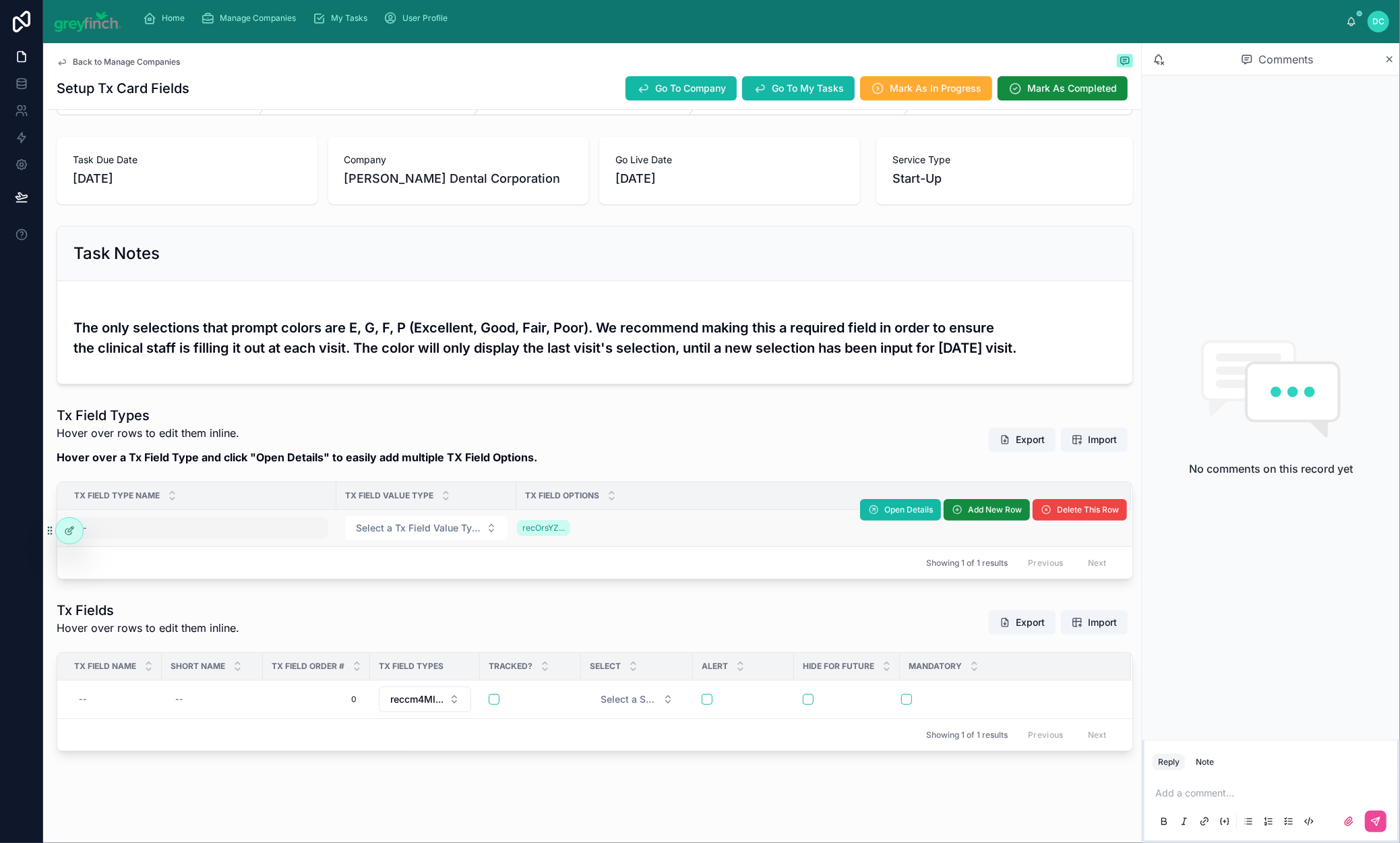
click at [156, 517] on div "--" at bounding box center [200, 528] width 254 height 22
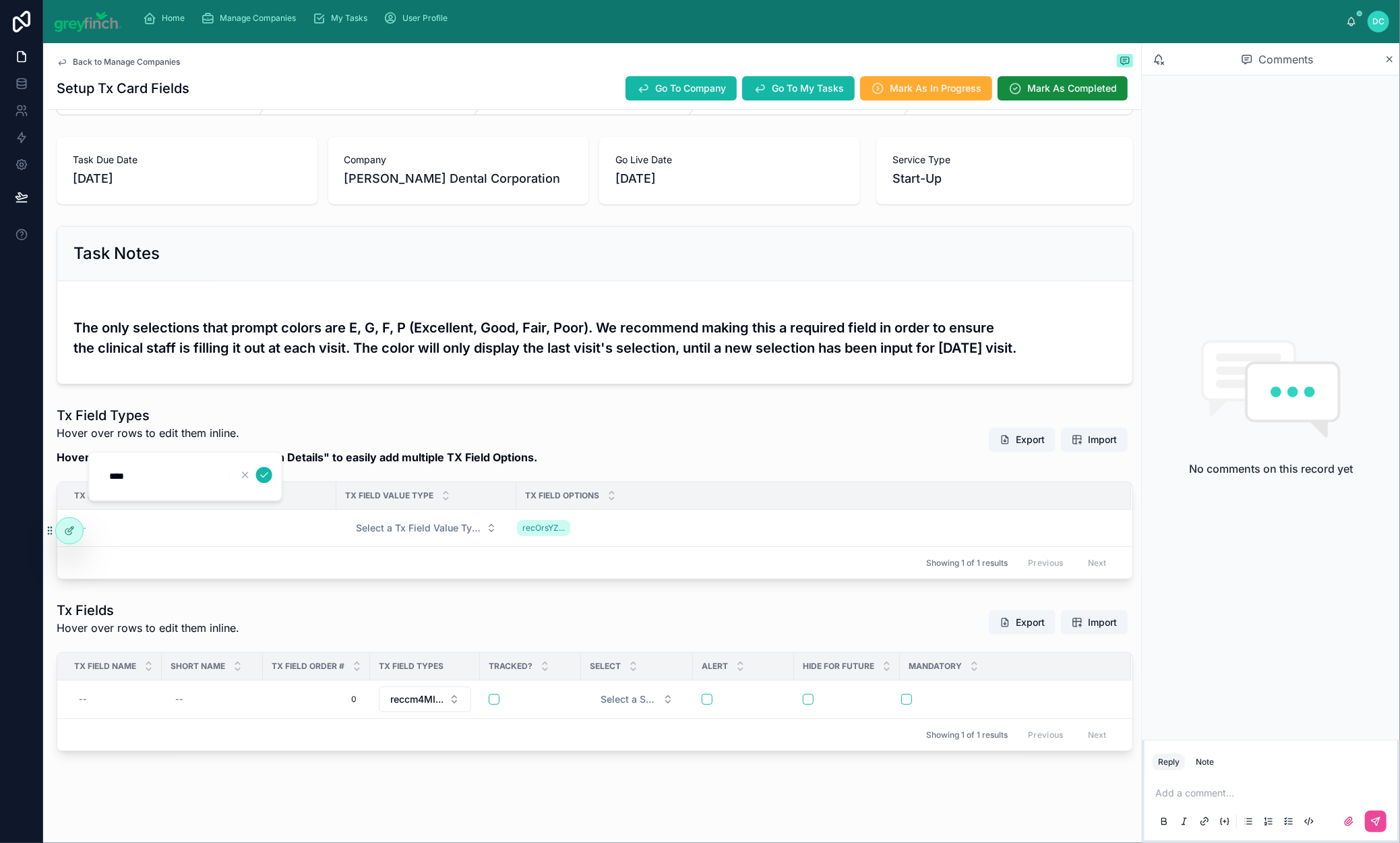
type input "**********"
click at [269, 480] on icon "submit" at bounding box center [264, 475] width 11 height 11
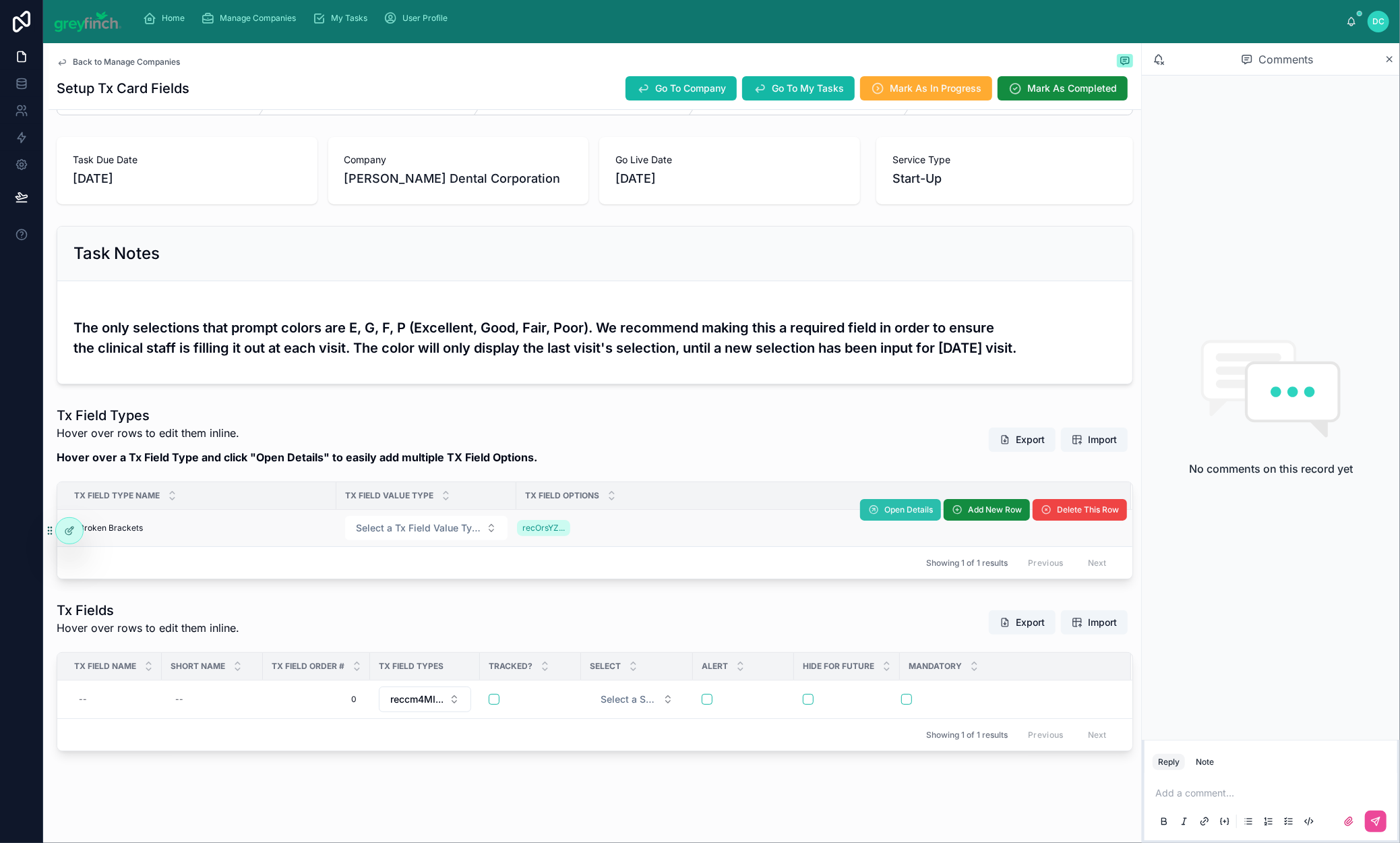
click at [860, 499] on button "Open Details" at bounding box center [901, 510] width 81 height 22
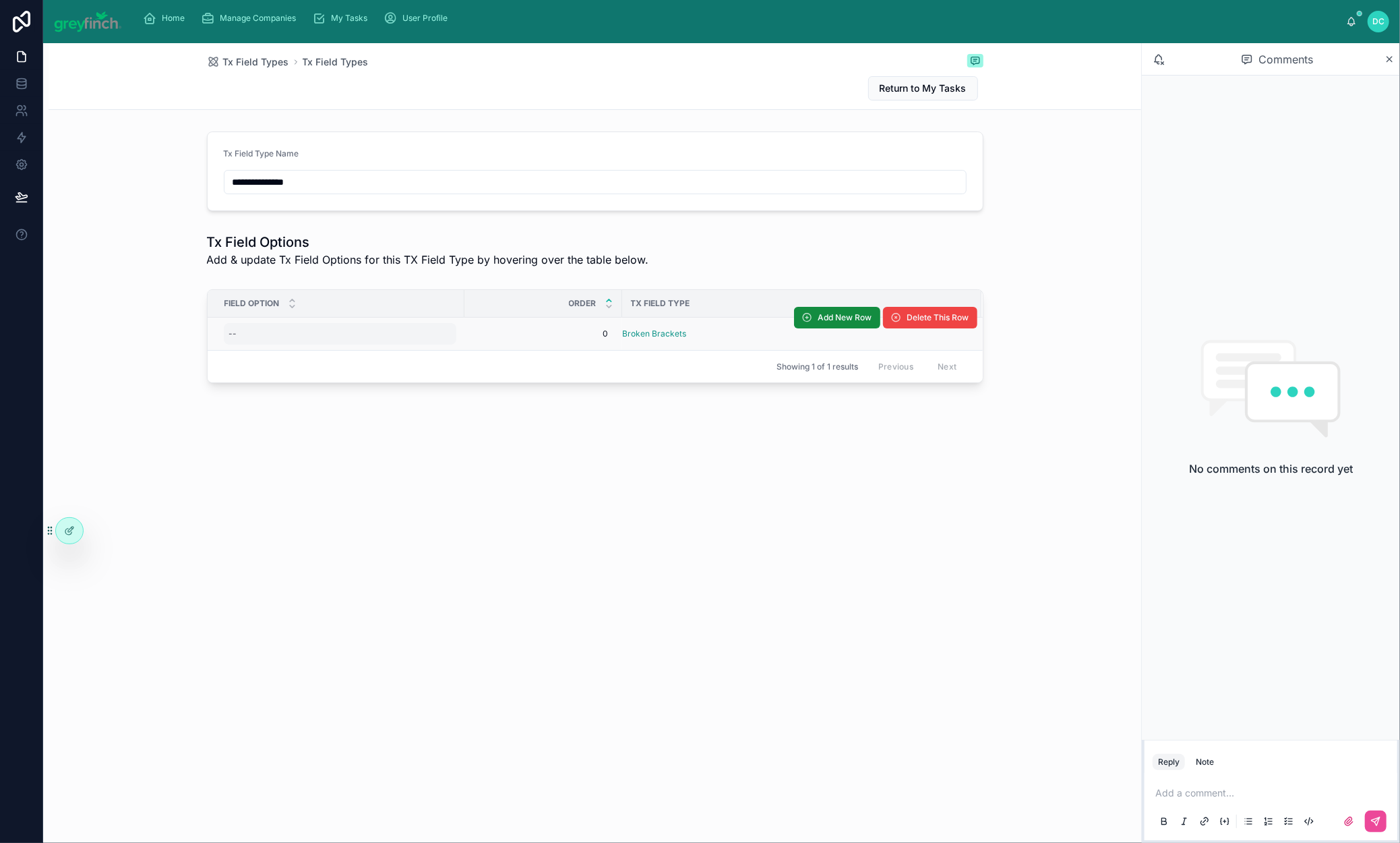
click at [224, 344] on div "--" at bounding box center [340, 334] width 232 height 22
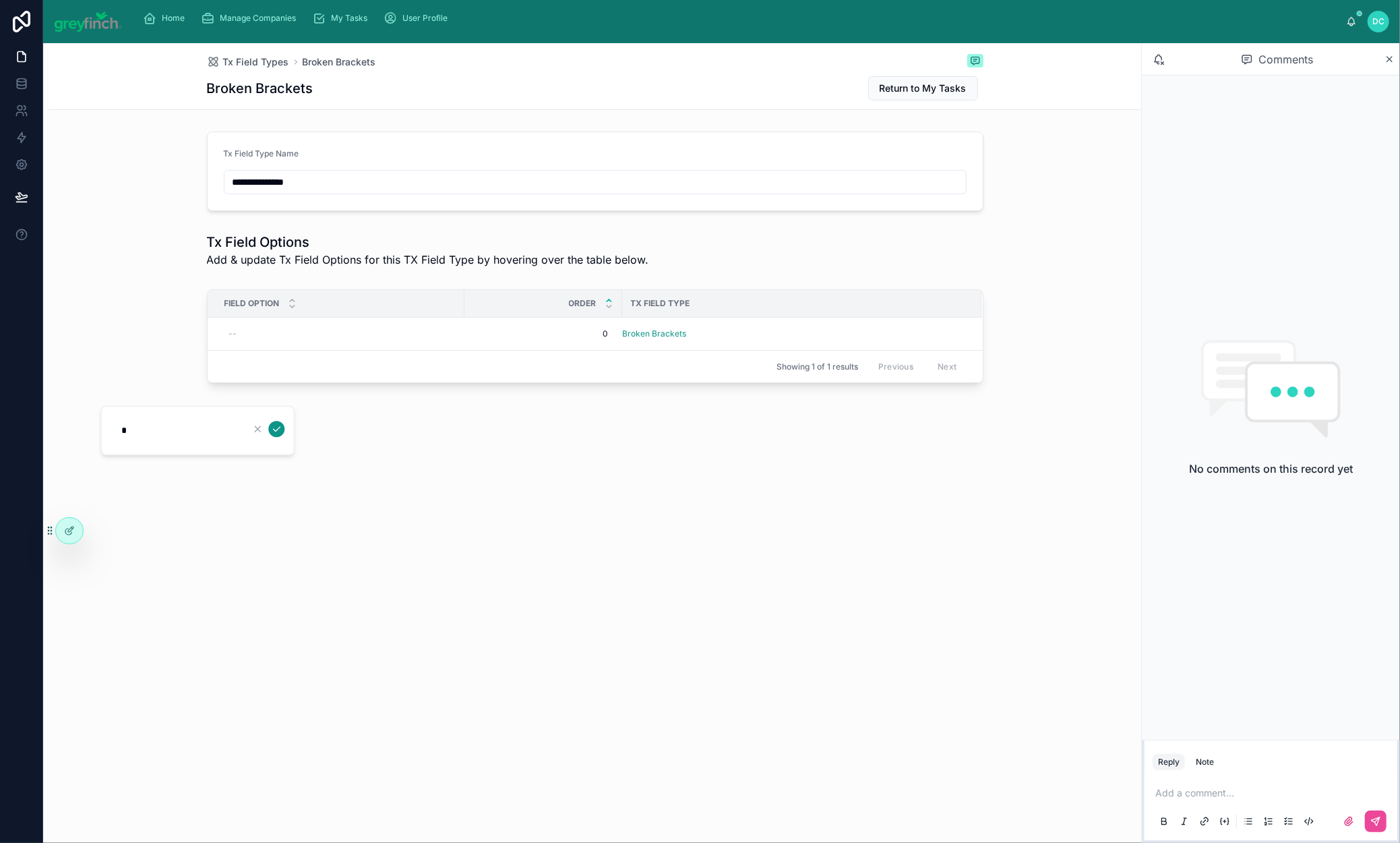
type input "*"
click at [282, 434] on icon "submit" at bounding box center [276, 429] width 11 height 11
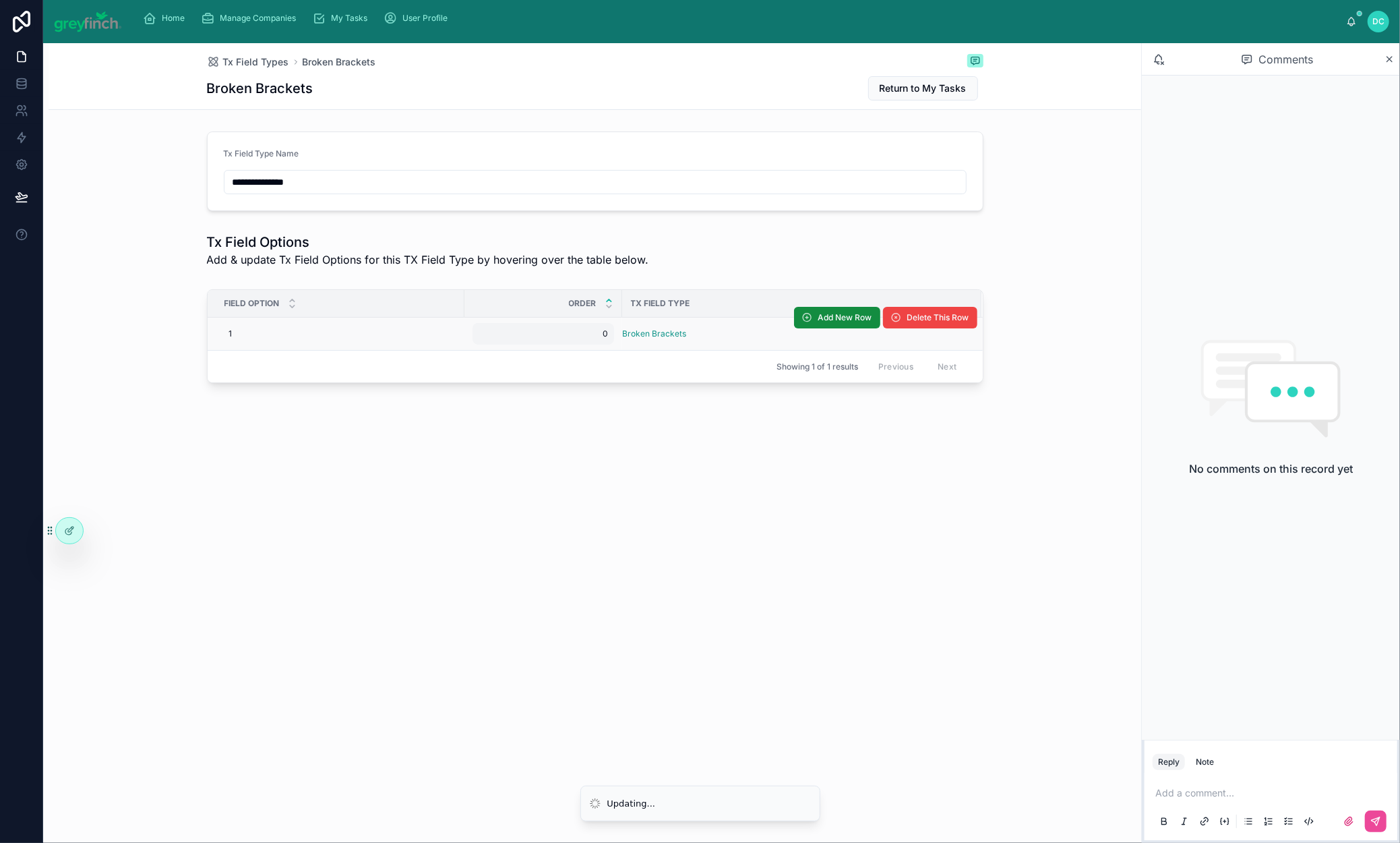
click at [478, 339] on span "0" at bounding box center [543, 334] width 131 height 11
type input "*"
click at [568, 382] on div "Showing 1 of 1 results Previous Next" at bounding box center [595, 366] width 776 height 33
click at [483, 344] on div "0 0" at bounding box center [543, 334] width 142 height 22
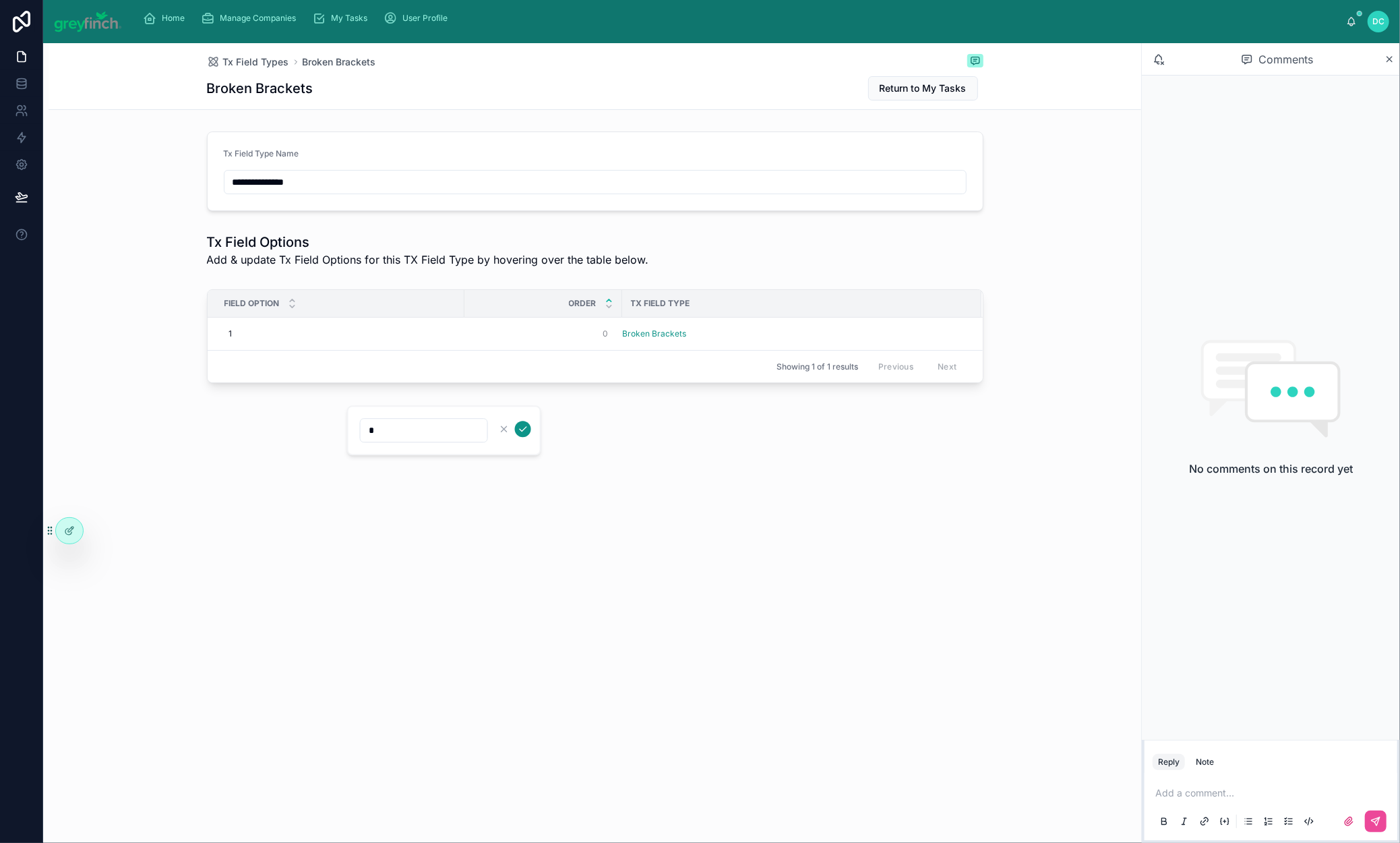
click at [528, 433] on icon "submit" at bounding box center [523, 429] width 11 height 11
click at [834, 329] on button "Add New Row" at bounding box center [837, 317] width 86 height 22
click at [866, 323] on span "Add New Row" at bounding box center [845, 318] width 54 height 11
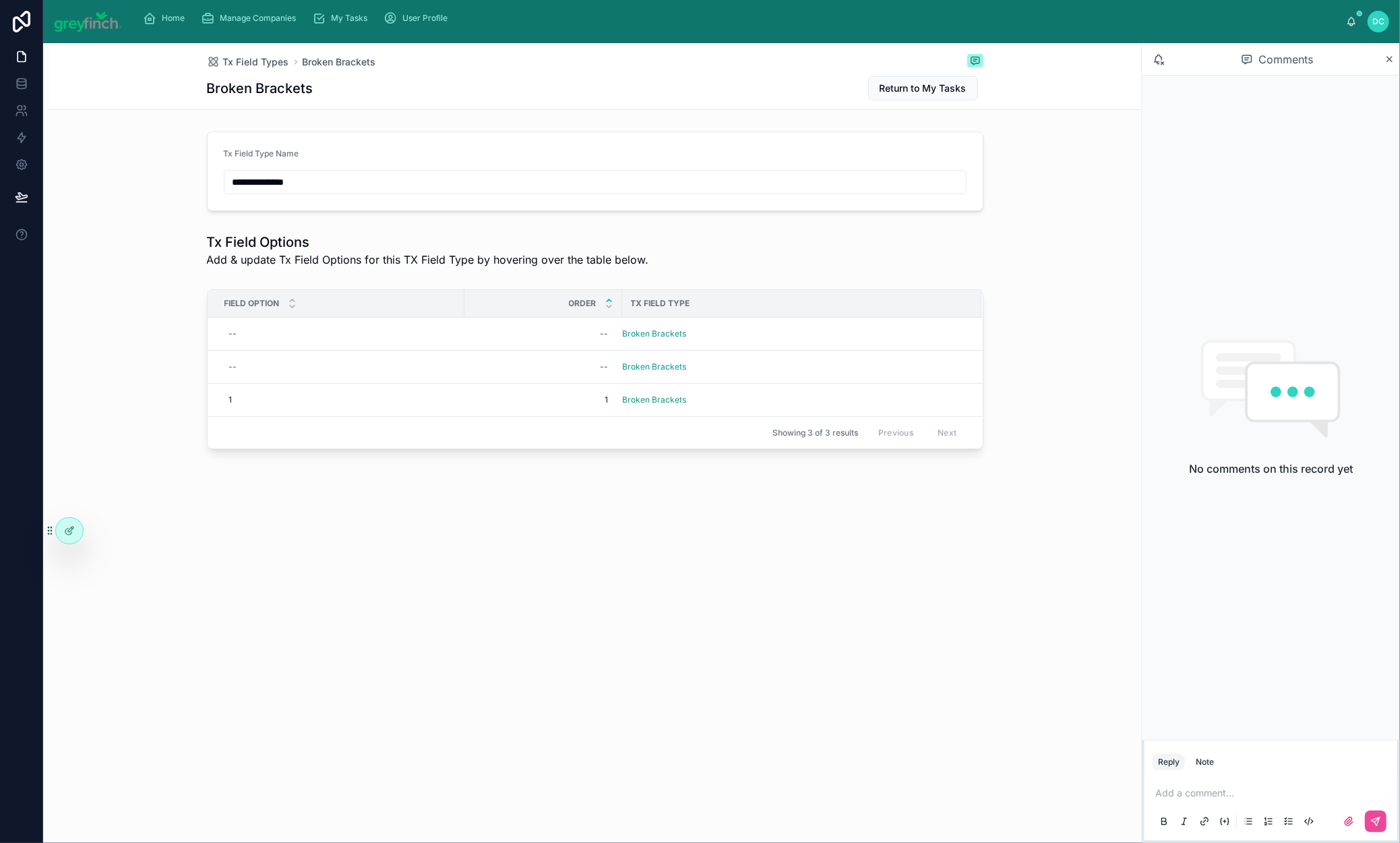
click at [0, 0] on span "Add New Row" at bounding box center [0, 0] width 0 height 0
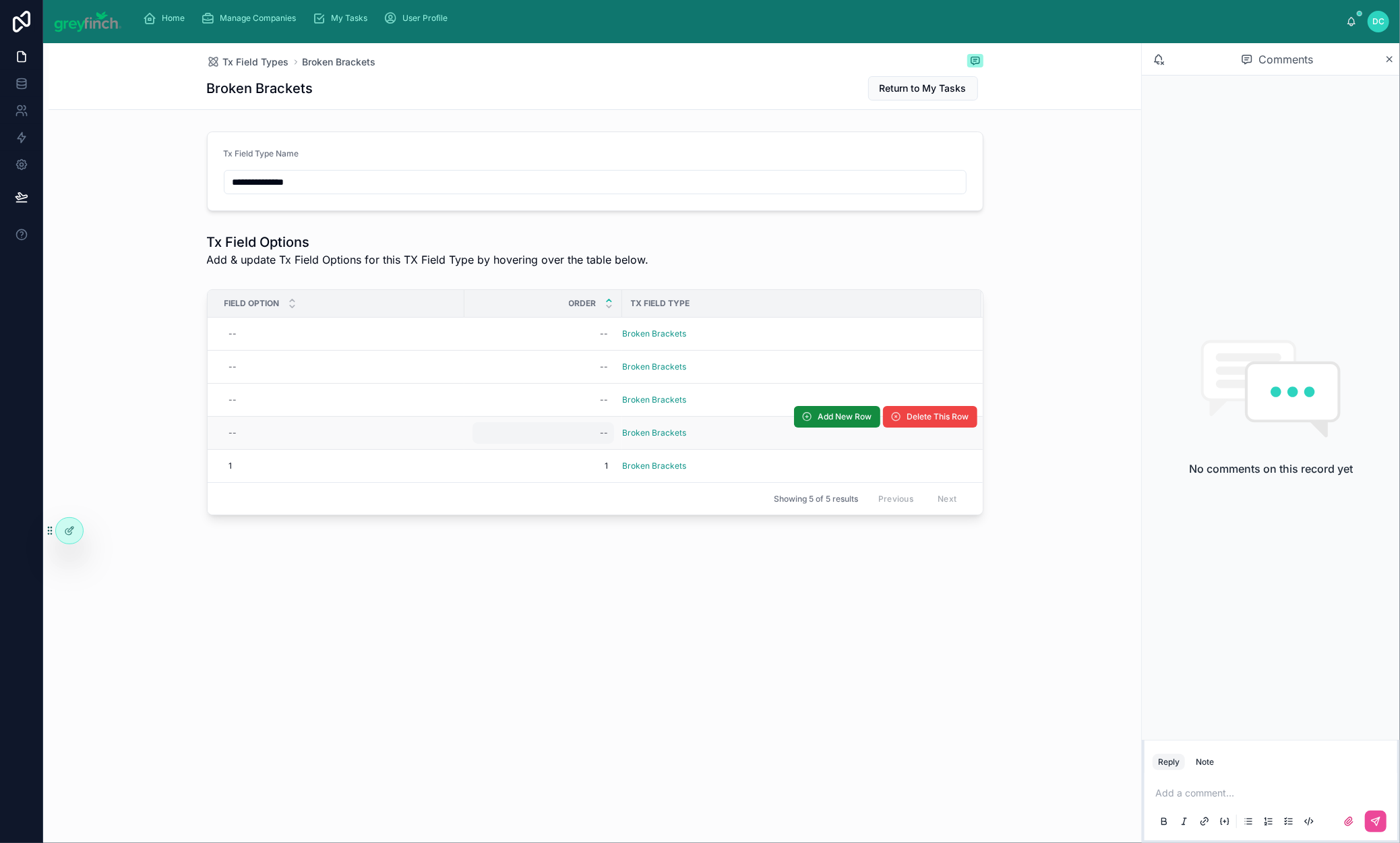
click at [601, 439] on div "--" at bounding box center [604, 433] width 8 height 11
type input "*"
click at [646, 554] on button "submit" at bounding box center [637, 553] width 16 height 16
click at [256, 444] on div "--" at bounding box center [340, 433] width 232 height 22
type input "*"
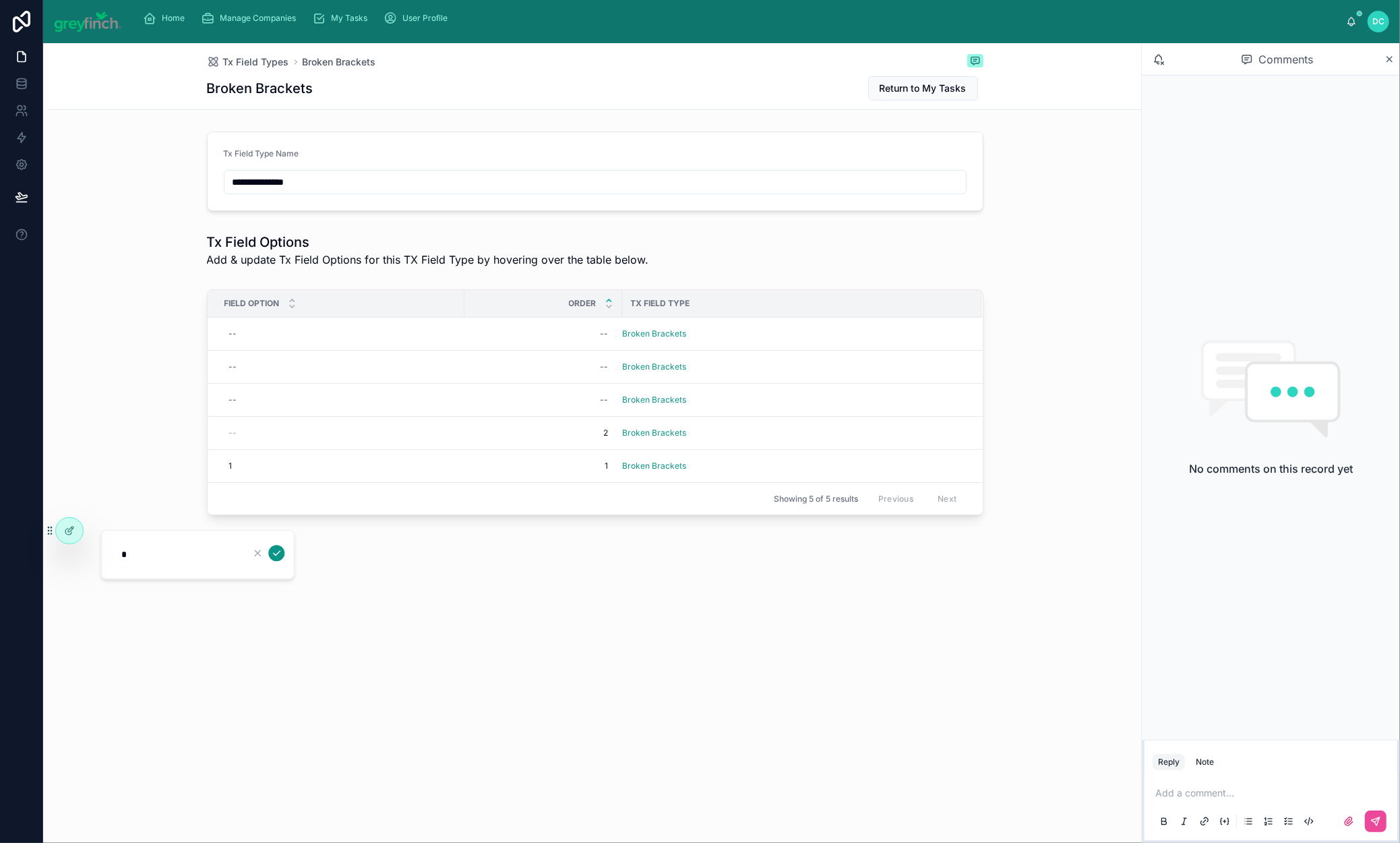
click at [282, 555] on icon "submit" at bounding box center [276, 553] width 11 height 11
click at [473, 410] on div "--" at bounding box center [543, 400] width 142 height 22
type input "*"
click at [656, 515] on div "*" at bounding box center [559, 513] width 195 height 50
click at [643, 516] on icon "submit" at bounding box center [637, 512] width 11 height 11
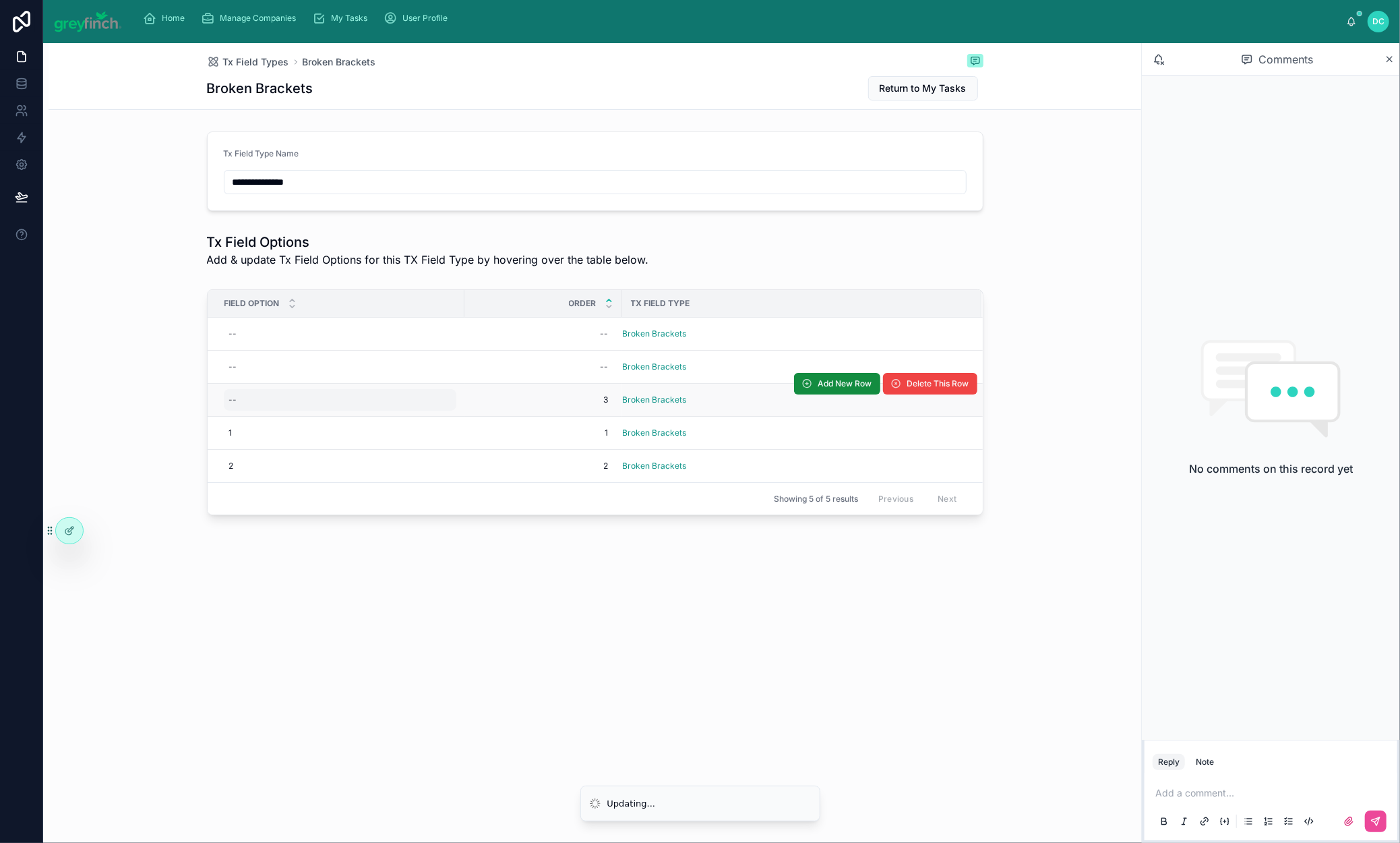
click at [224, 410] on div "--" at bounding box center [340, 400] width 232 height 22
type input "*"
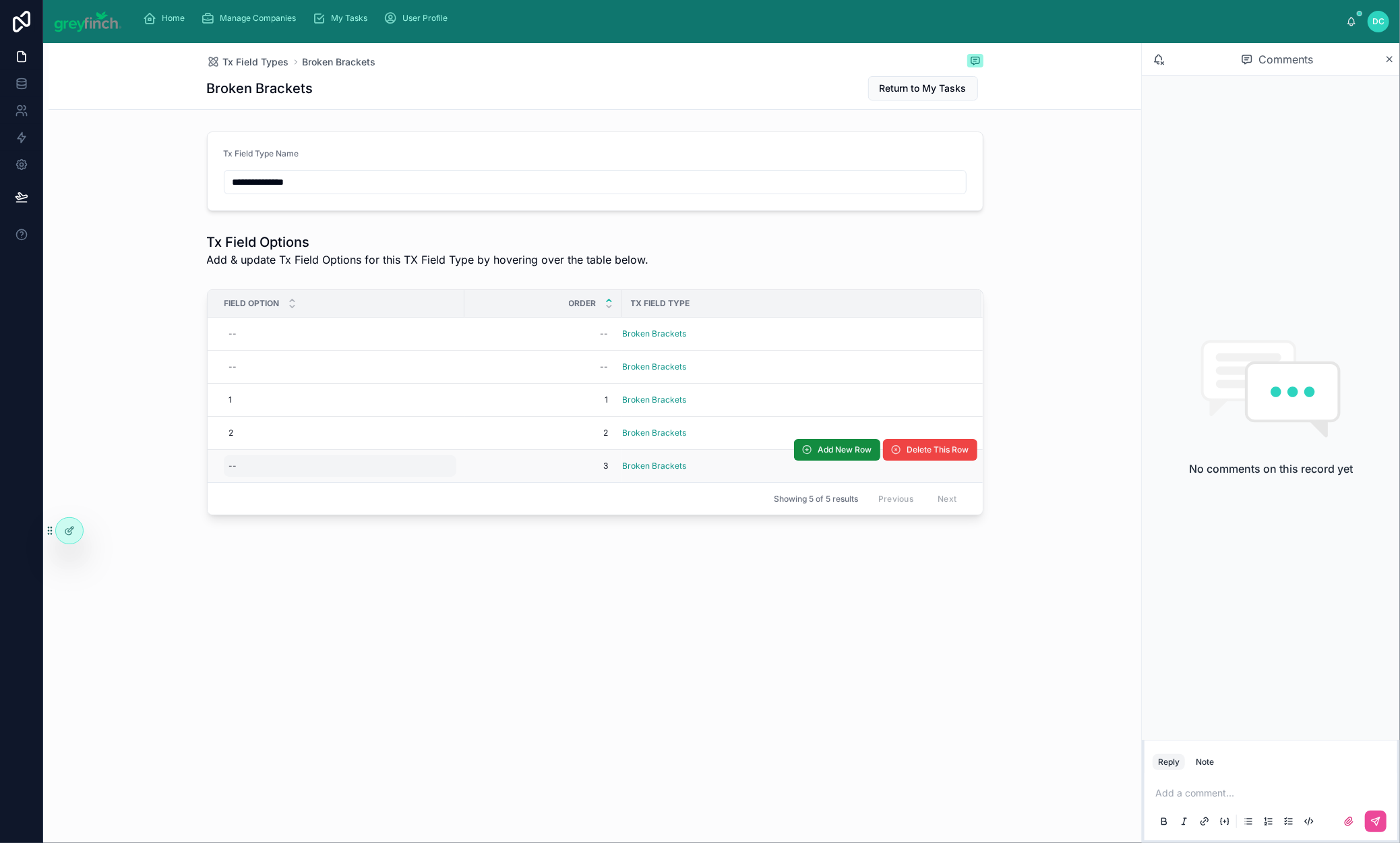
click at [224, 477] on div "--" at bounding box center [340, 466] width 232 height 22
type input "*"
click at [284, 600] on button "submit" at bounding box center [276, 595] width 16 height 16
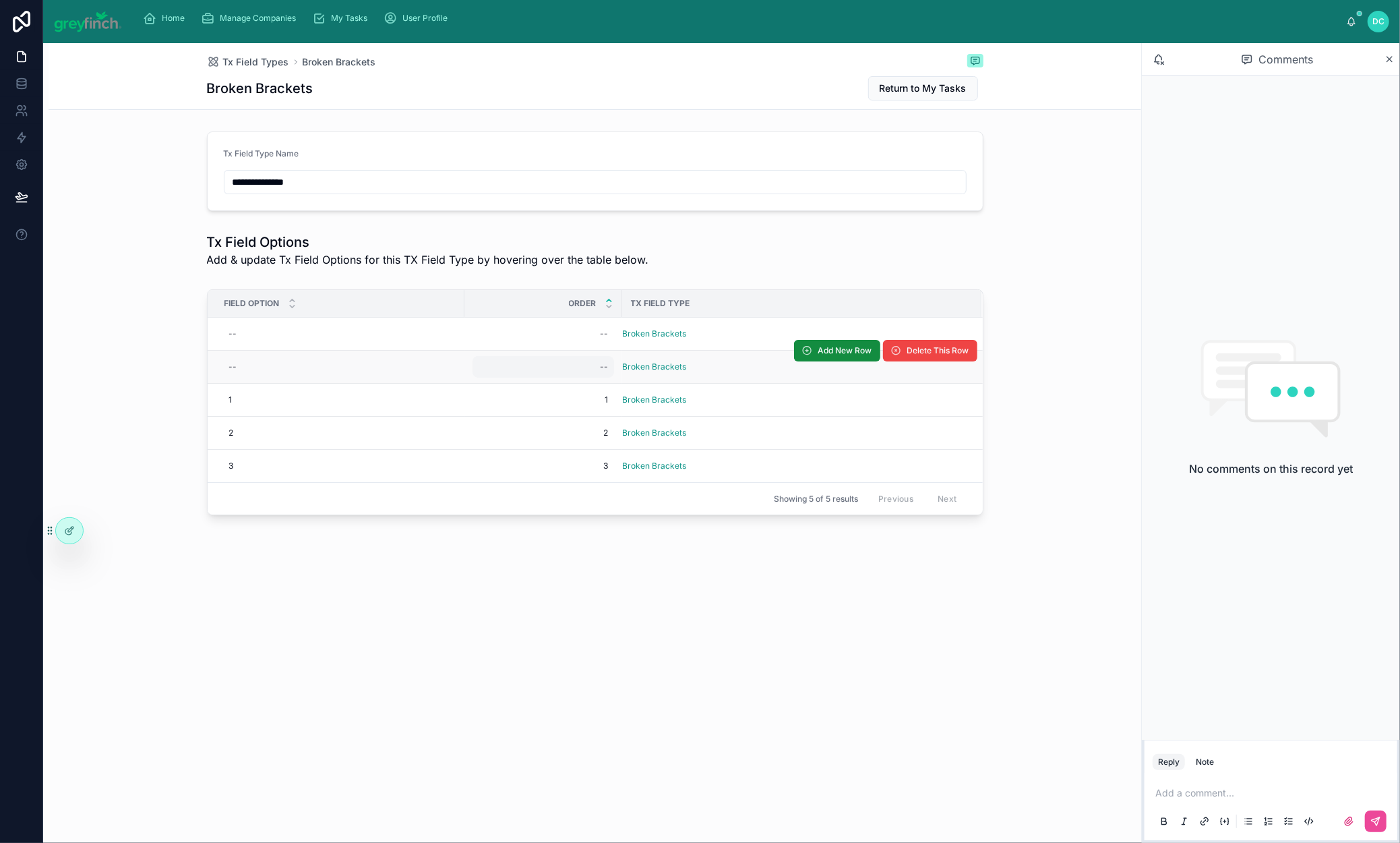
click at [601, 373] on div "--" at bounding box center [604, 366] width 8 height 11
type input "*"
click at [643, 477] on icon "submit" at bounding box center [637, 470] width 11 height 11
click at [224, 378] on div "--" at bounding box center [340, 366] width 232 height 22
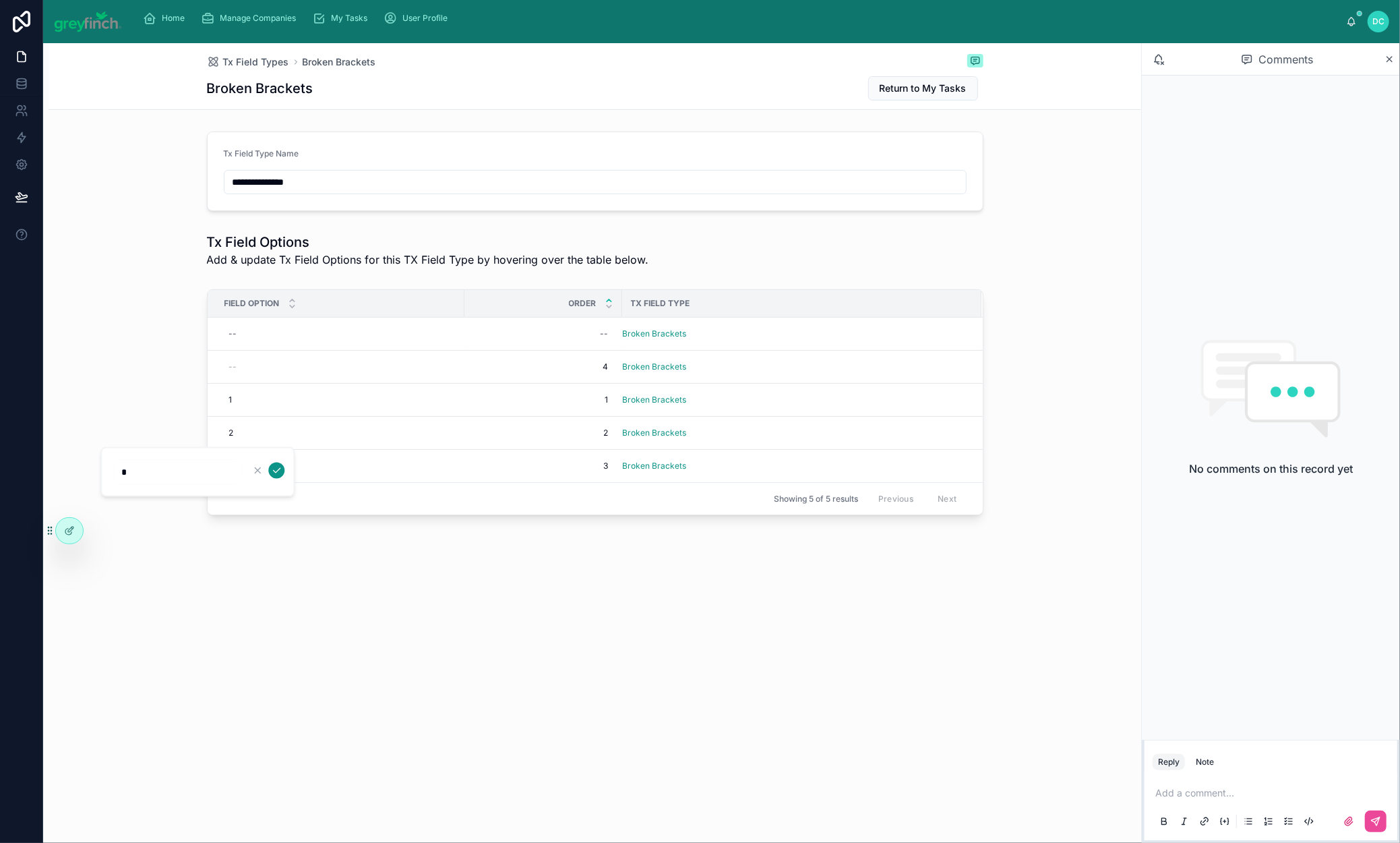
type input "*"
click at [282, 473] on icon "submit" at bounding box center [276, 470] width 11 height 11
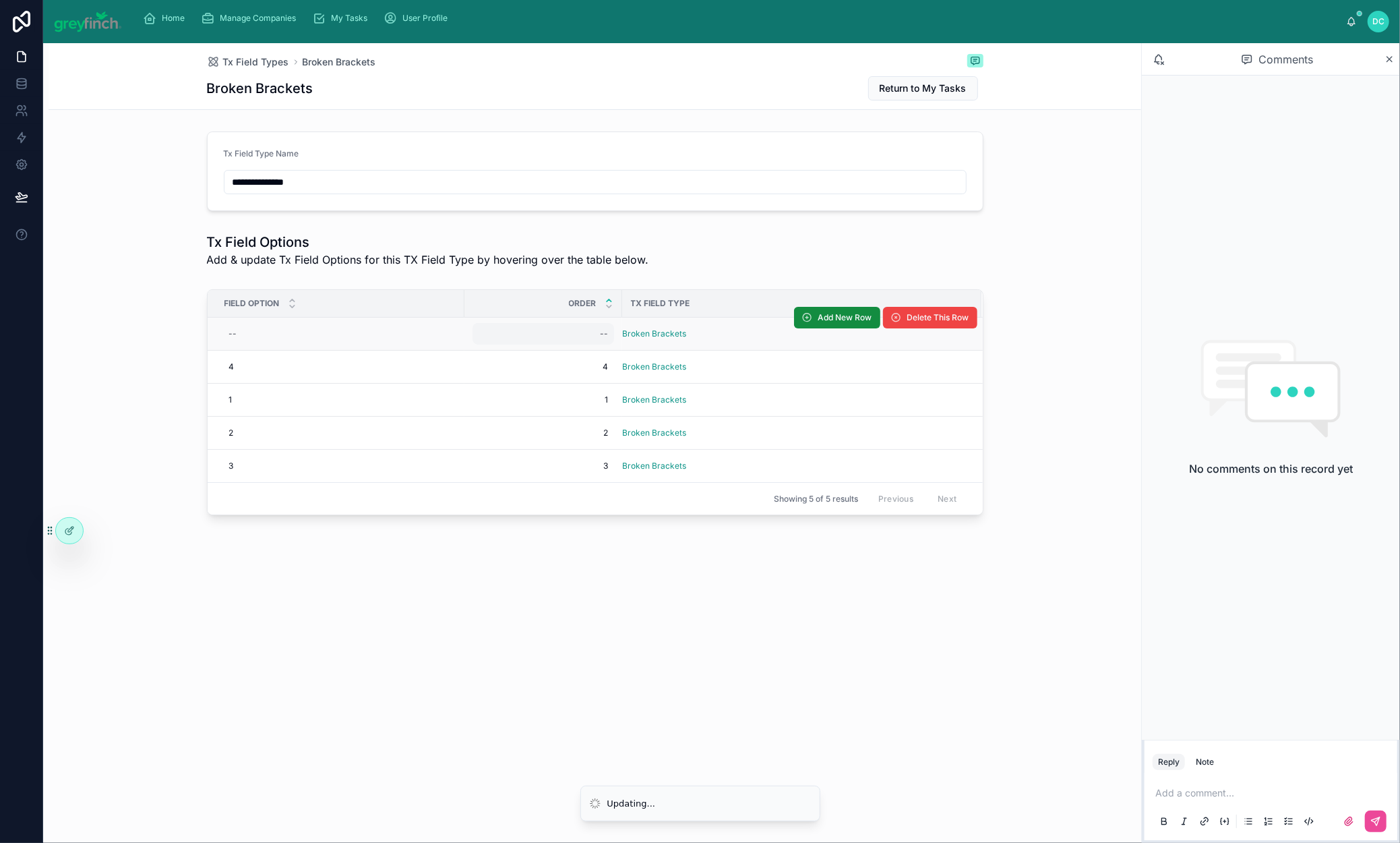
click at [473, 344] on div "--" at bounding box center [543, 334] width 142 height 22
click at [601, 339] on div "--" at bounding box center [604, 334] width 8 height 11
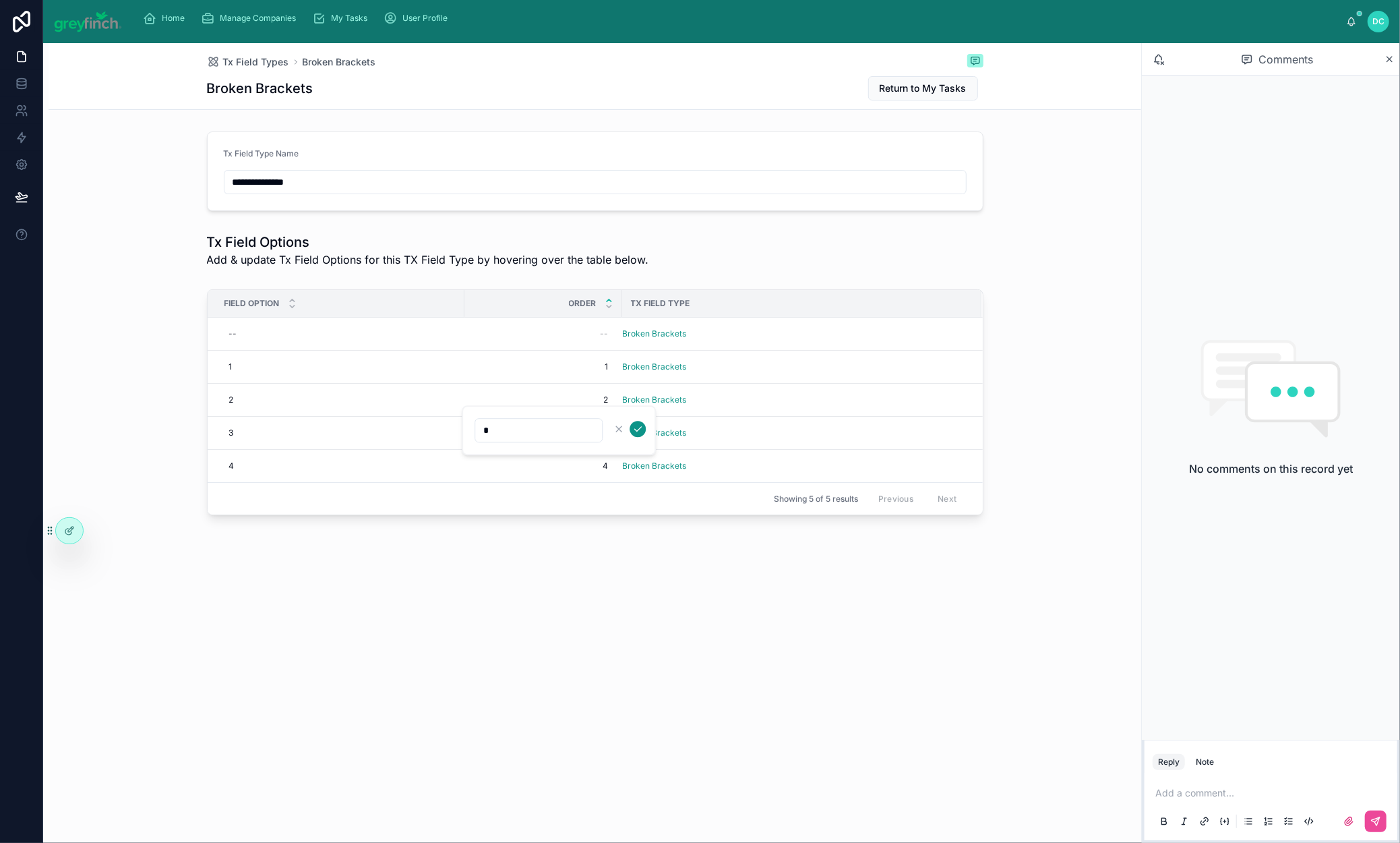
type input "*"
click at [646, 433] on button "submit" at bounding box center [637, 429] width 16 height 16
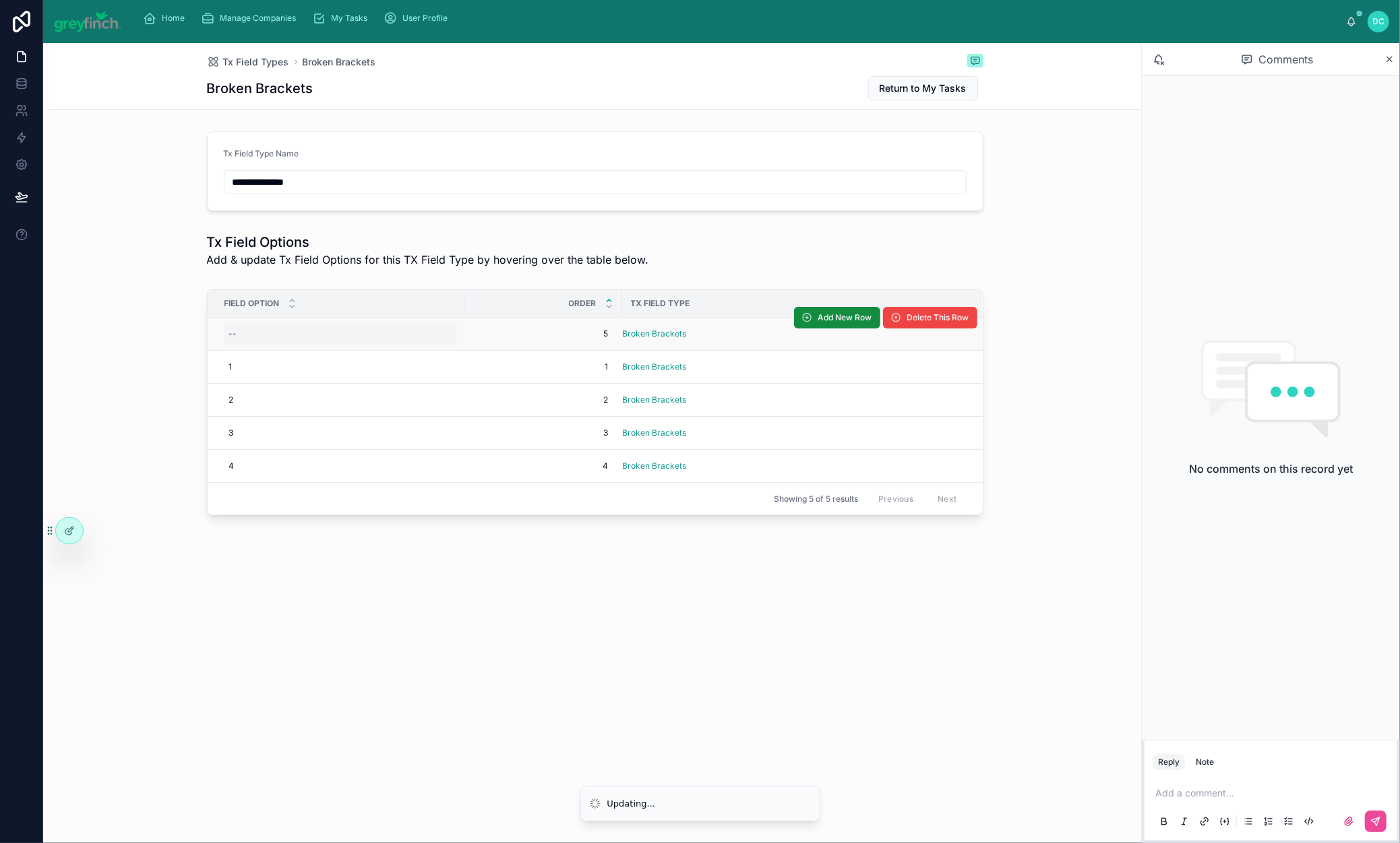
click at [249, 344] on div "--" at bounding box center [340, 334] width 232 height 22
type input "*"
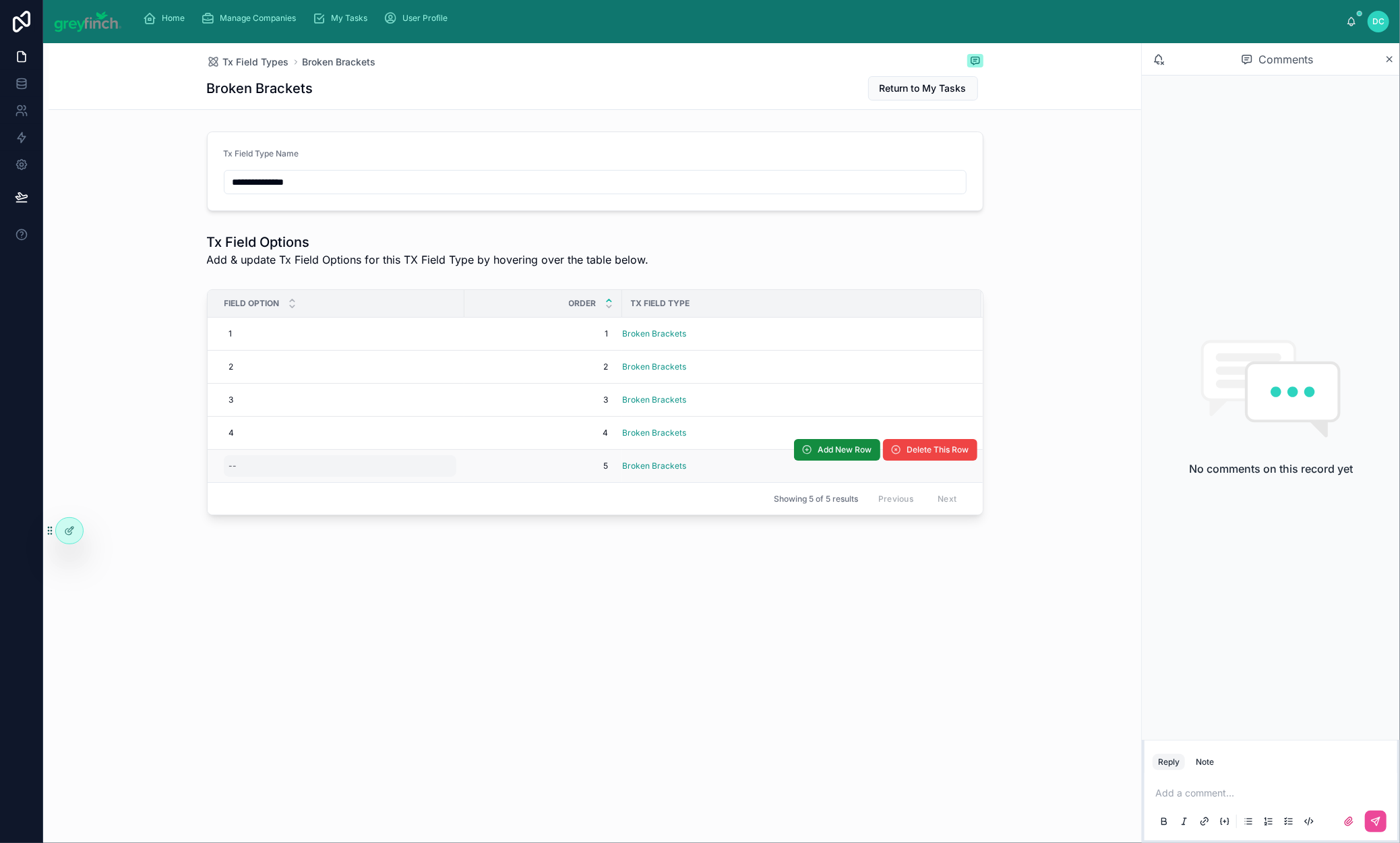
click at [224, 477] on div "--" at bounding box center [340, 466] width 232 height 22
click at [282, 598] on icon "submit" at bounding box center [276, 595] width 11 height 11
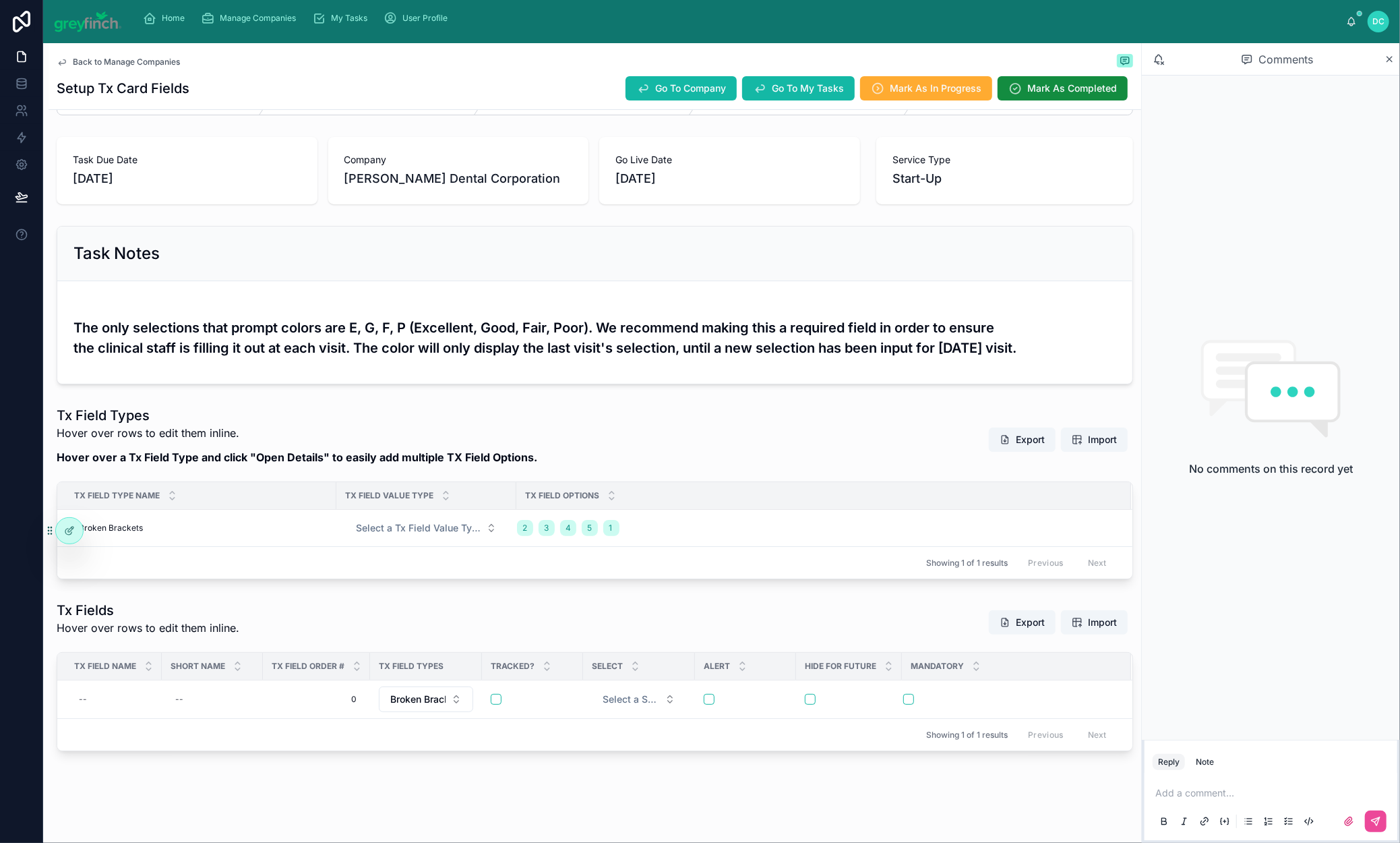
scroll to position [289, 0]
click at [989, 427] on button "Export" at bounding box center [1022, 440] width 67 height 25
click at [975, 29] on div "Home Manage Companies My Tasks User Profile" at bounding box center [740, 18] width 1214 height 30
click at [136, 68] on span "Back to Manage Companies" at bounding box center [127, 62] width 107 height 11
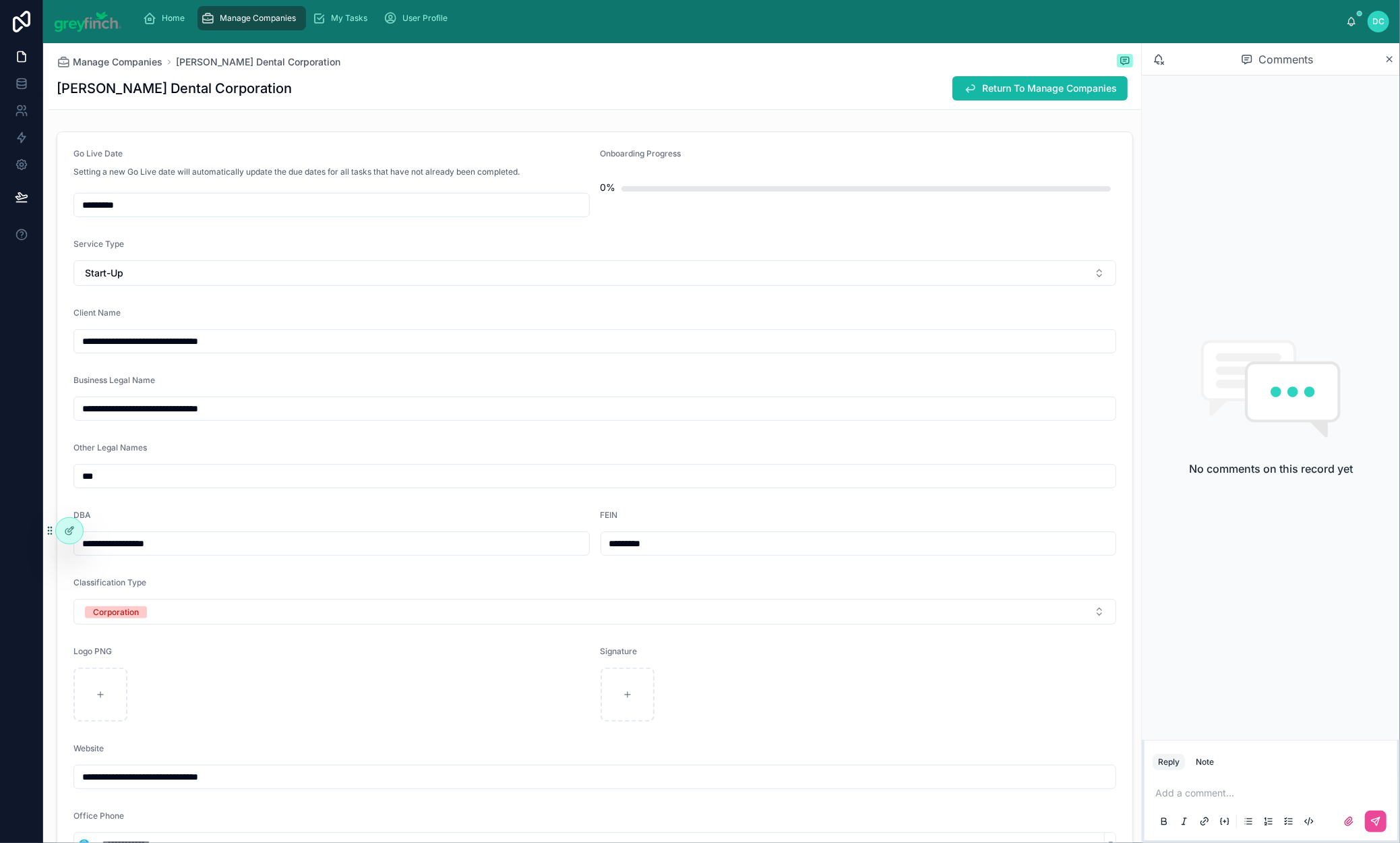
click at [285, 24] on span "Manage Companies" at bounding box center [258, 18] width 77 height 11
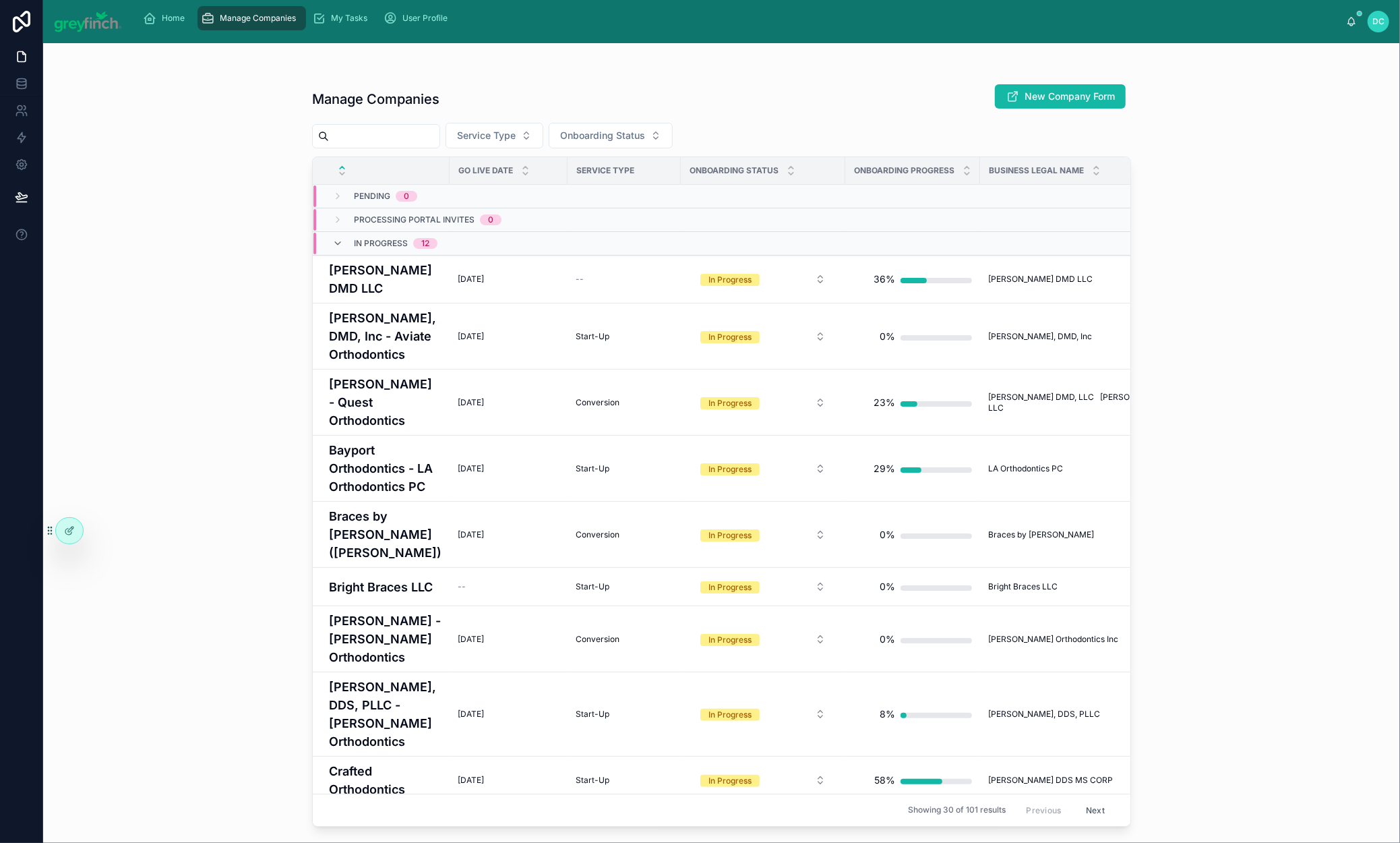
click at [433, 145] on input "text" at bounding box center [385, 136] width 111 height 18
type input "***"
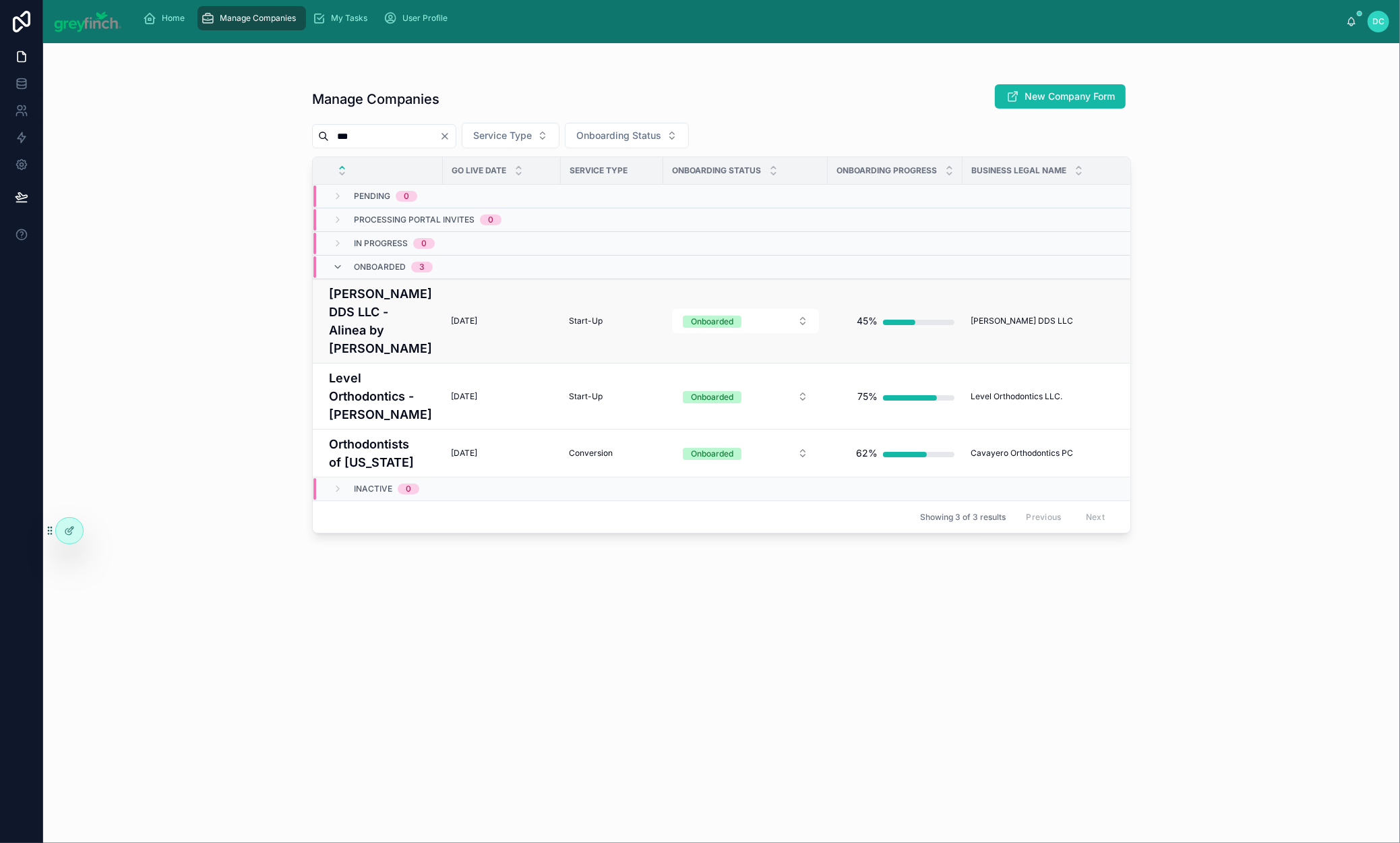
click at [370, 358] on h4 "[PERSON_NAME] DDS LLC - Alinea by [PERSON_NAME]" at bounding box center [382, 321] width 106 height 73
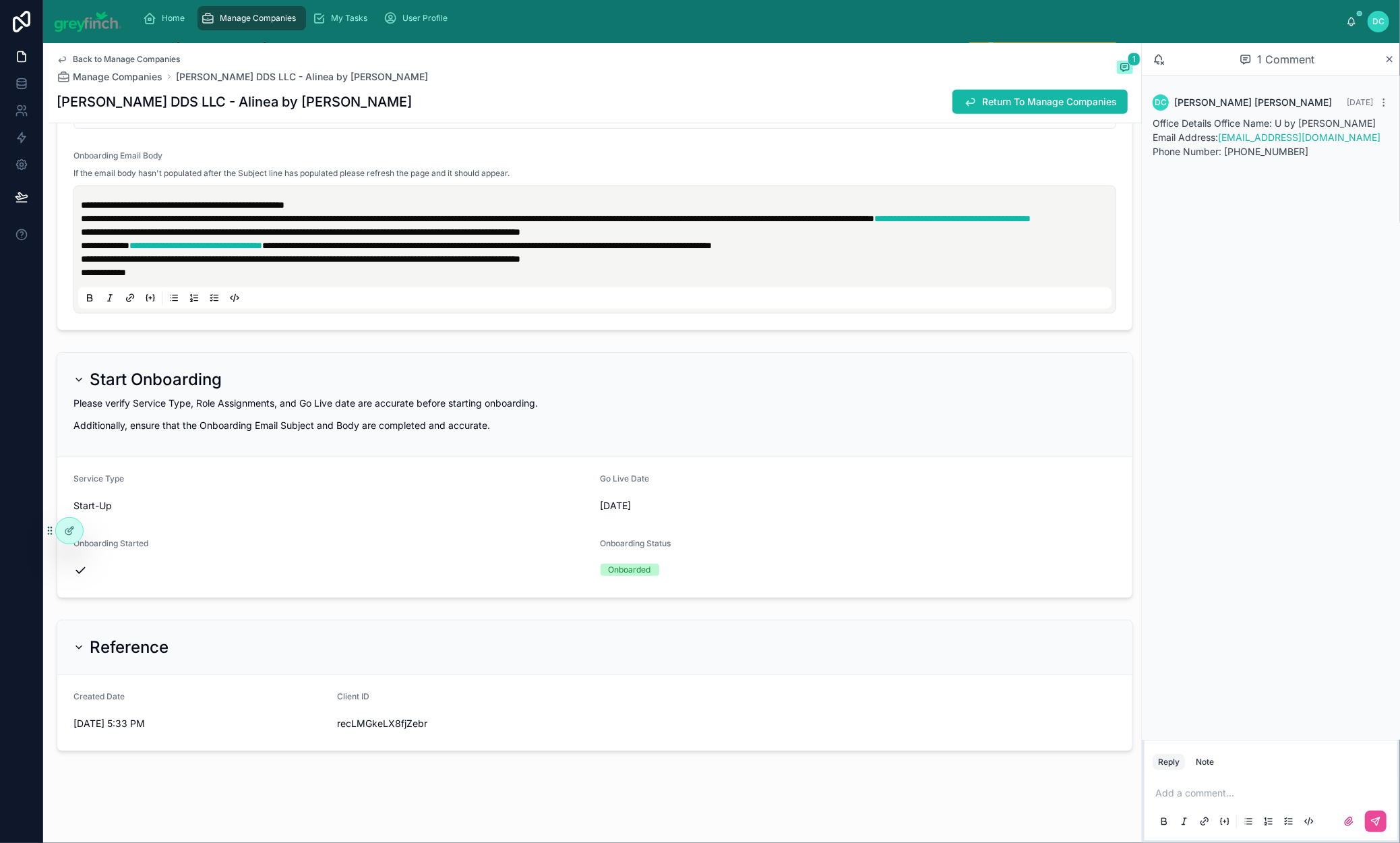
scroll to position [5807, 0]
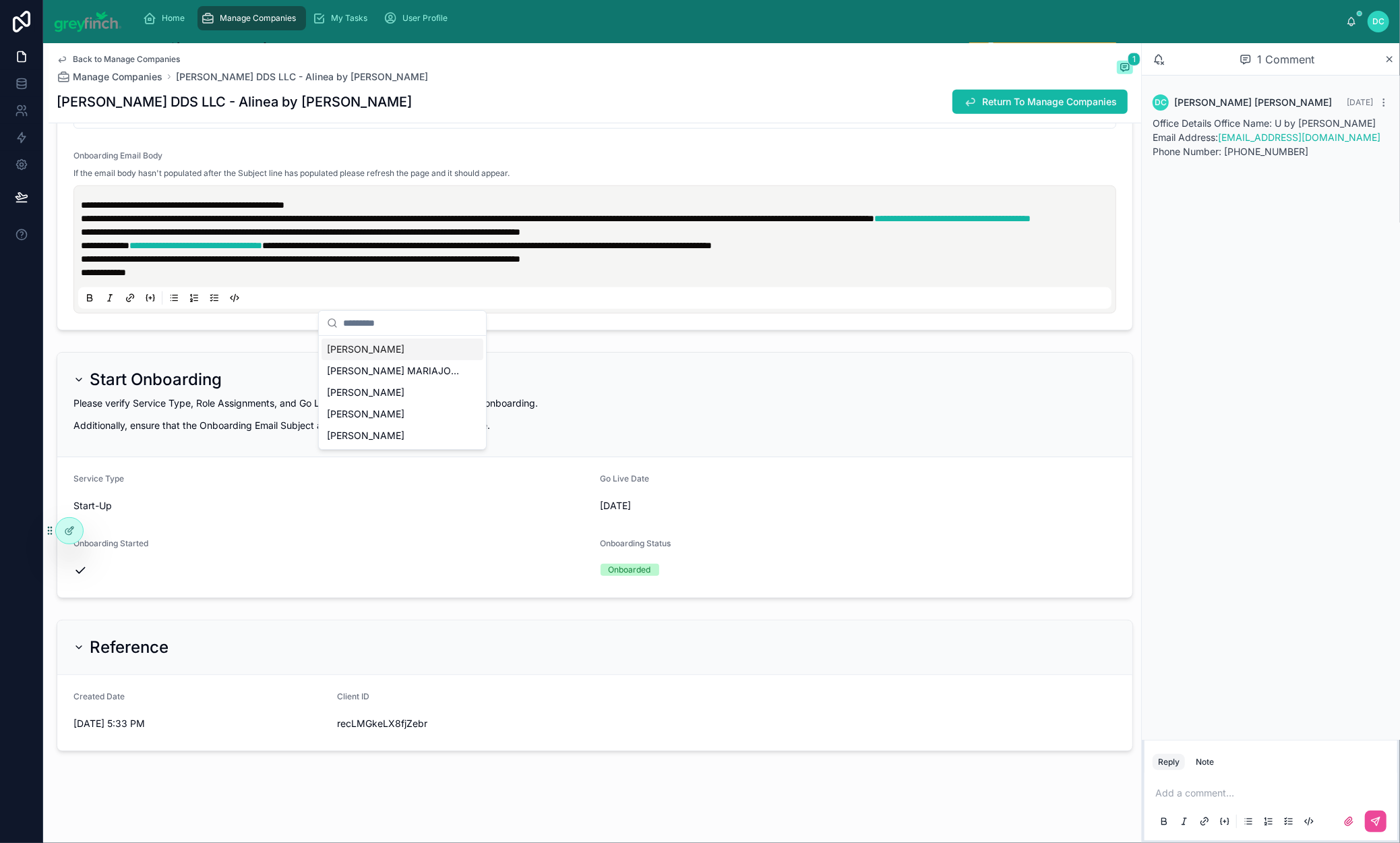
click at [397, 355] on span "[PERSON_NAME]" at bounding box center [365, 349] width 77 height 13
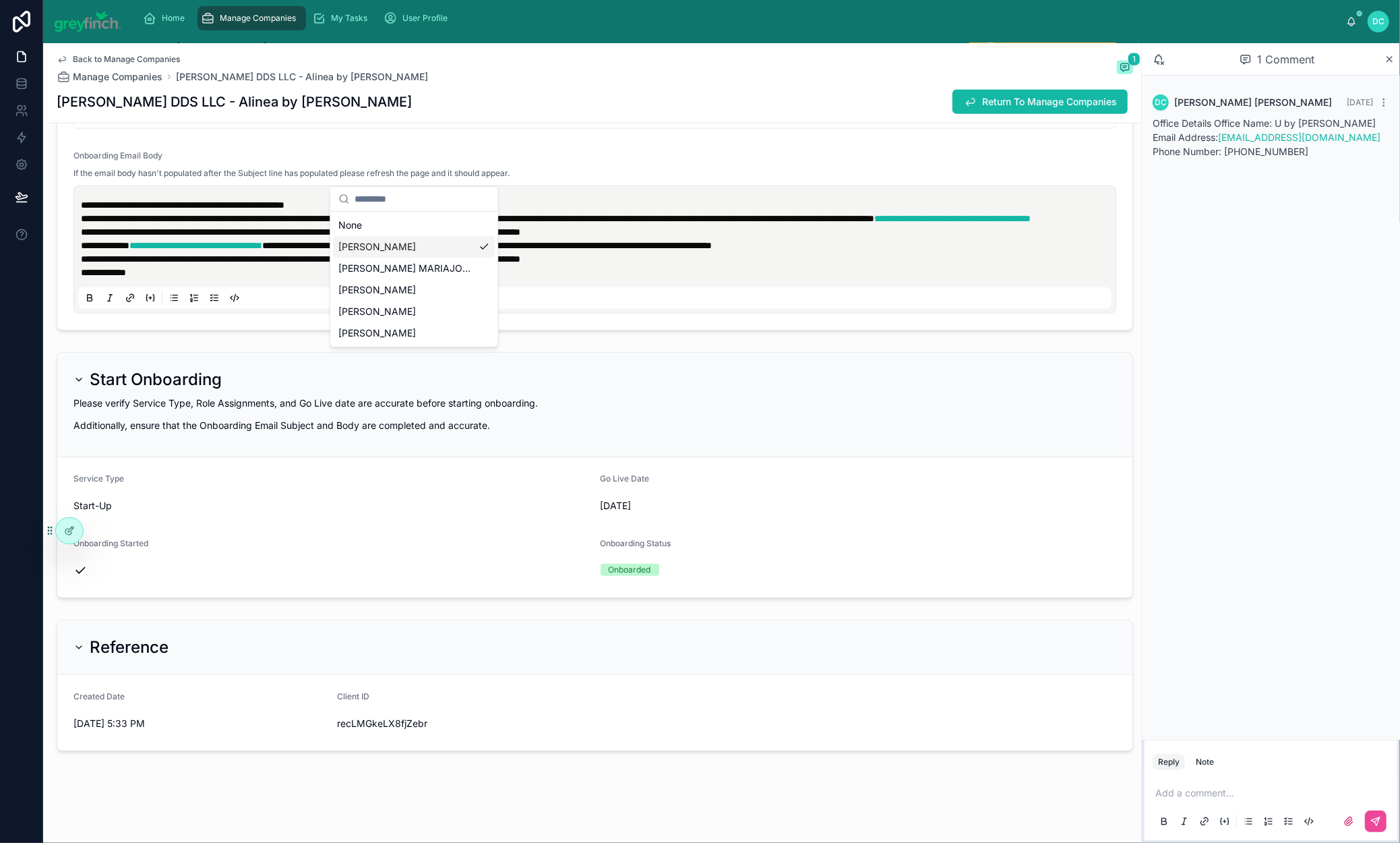
scroll to position [5380, 0]
